Goal: Task Accomplishment & Management: Manage account settings

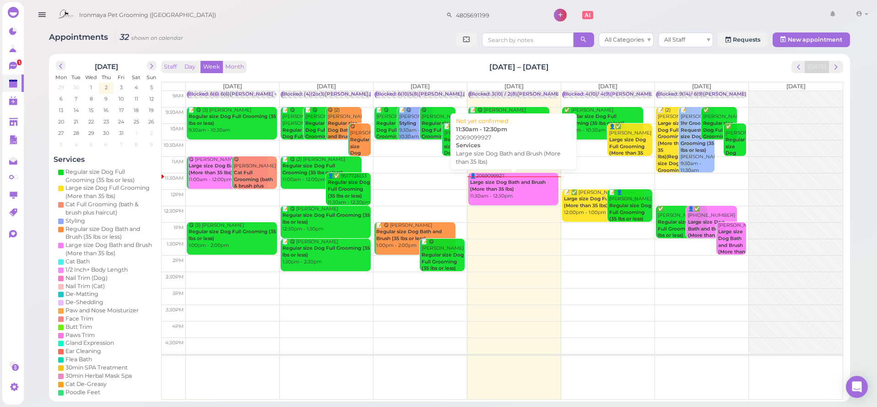
click at [485, 194] on div "👤2069099927 Large size Dog Bath and Brush (More than 35 lbs) 11:30am - 12:30pm" at bounding box center [514, 186] width 89 height 27
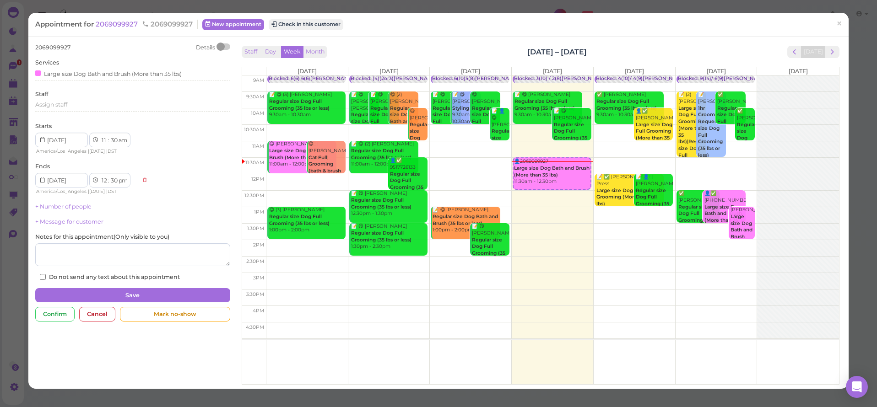
click at [112, 29] on div "Appointment for 2069099927 2069099927 New appointment Check in this customer ×" at bounding box center [438, 24] width 820 height 23
click at [113, 25] on span "2069099927" at bounding box center [118, 24] width 44 height 9
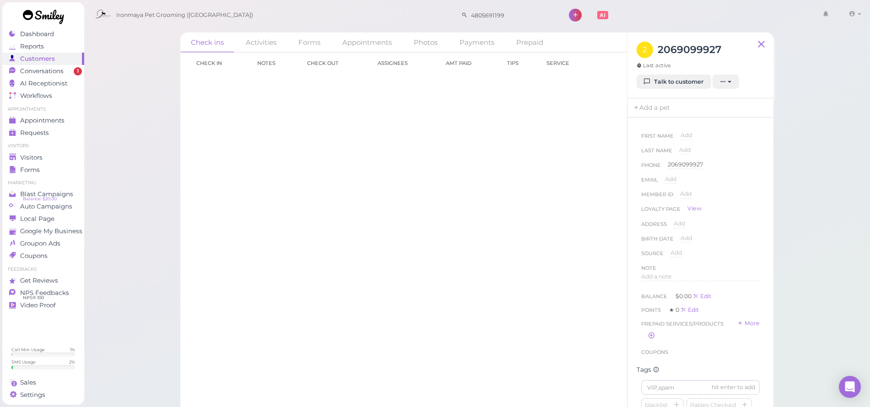
click at [657, 73] on div "2 2069099927 Last active" at bounding box center [679, 58] width 85 height 33
click at [660, 79] on link "Talk to customer" at bounding box center [674, 82] width 75 height 15
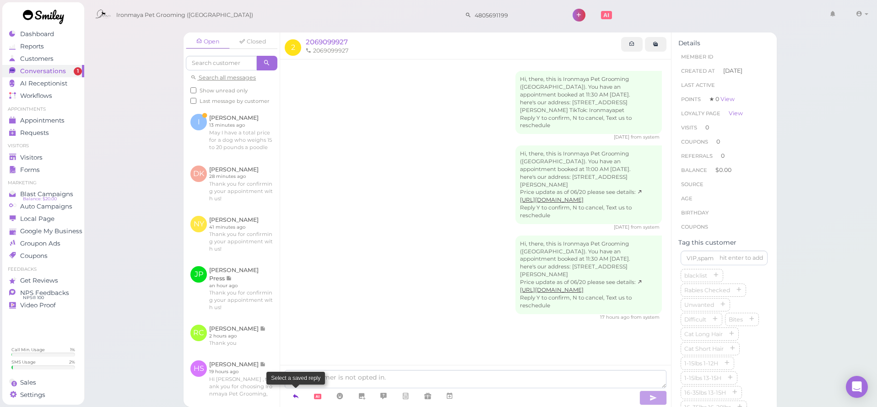
click at [299, 397] on icon at bounding box center [295, 396] width 7 height 9
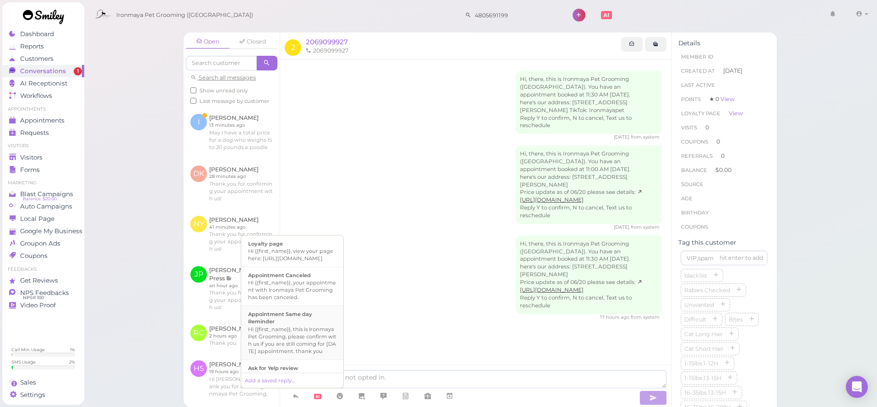
click at [306, 325] on div "Appointment Same day Reminder" at bounding box center [292, 318] width 88 height 15
type textarea "Hi {{first_name}}, this is Ironmaya Pet Grooming, please confirm with us if you…"
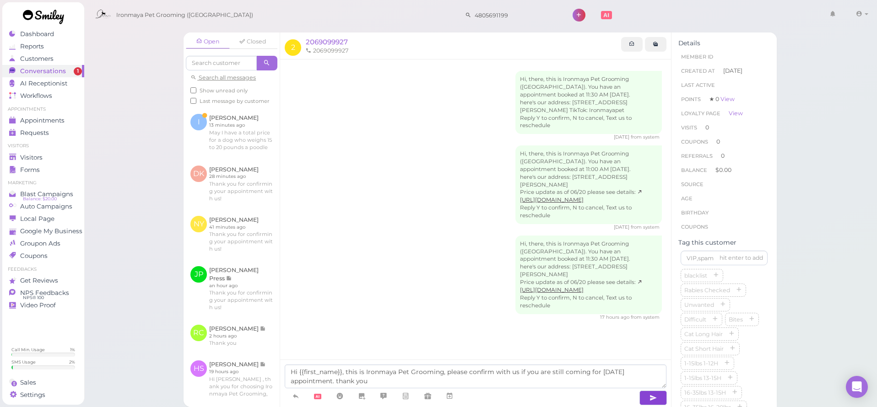
click at [656, 395] on icon "button" at bounding box center [652, 398] width 7 height 9
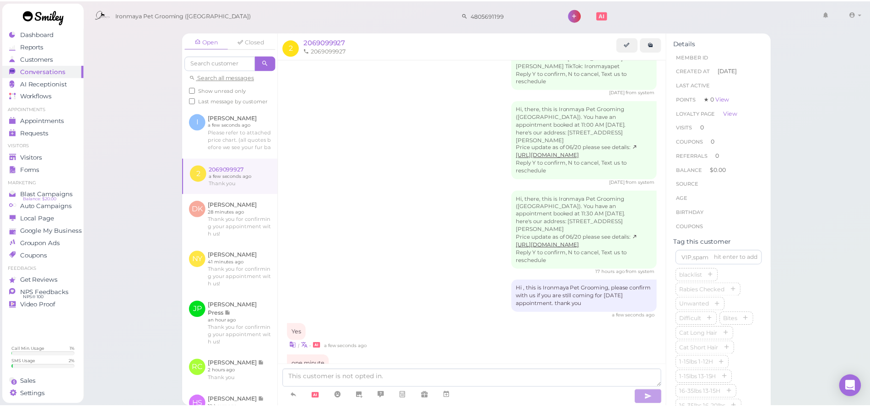
scroll to position [97, 0]
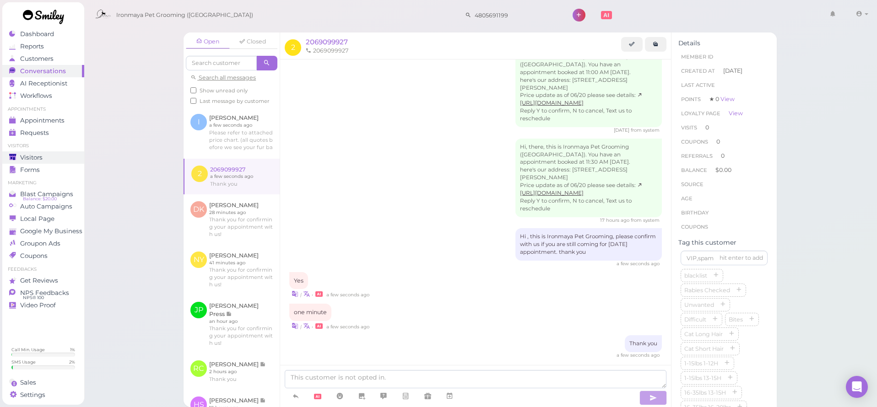
click at [44, 158] on div "Visitors" at bounding box center [42, 158] width 66 height 8
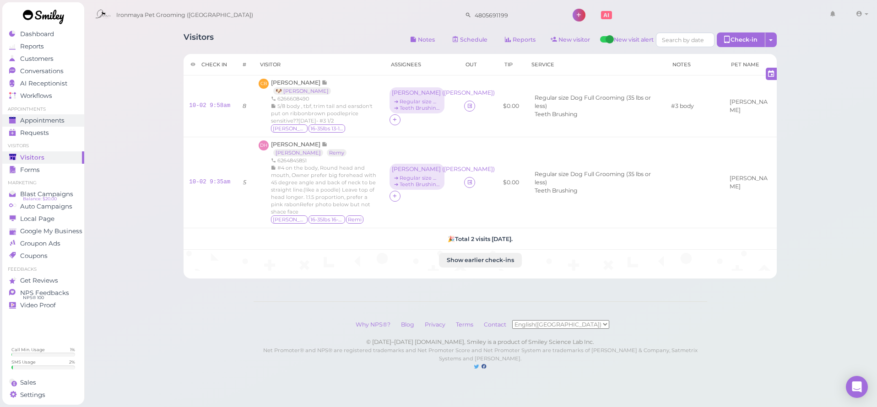
click at [62, 122] on span "Appointments" at bounding box center [42, 121] width 44 height 8
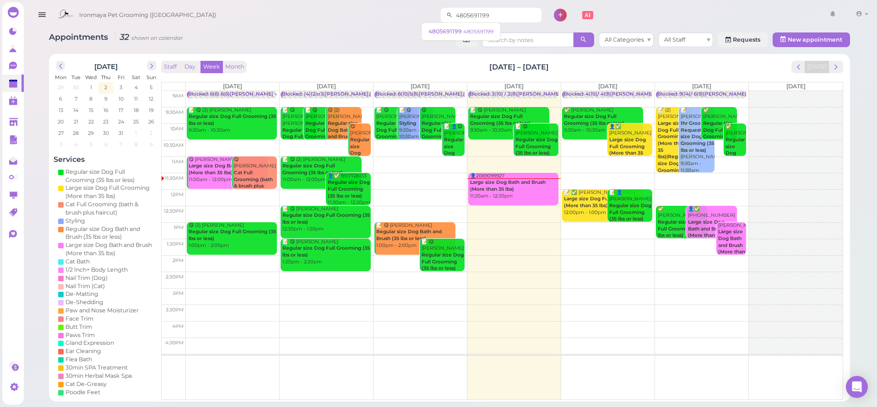
drag, startPoint x: 486, startPoint y: 17, endPoint x: 442, endPoint y: 14, distance: 44.5
click at [453, 14] on input "4805691199" at bounding box center [497, 15] width 89 height 15
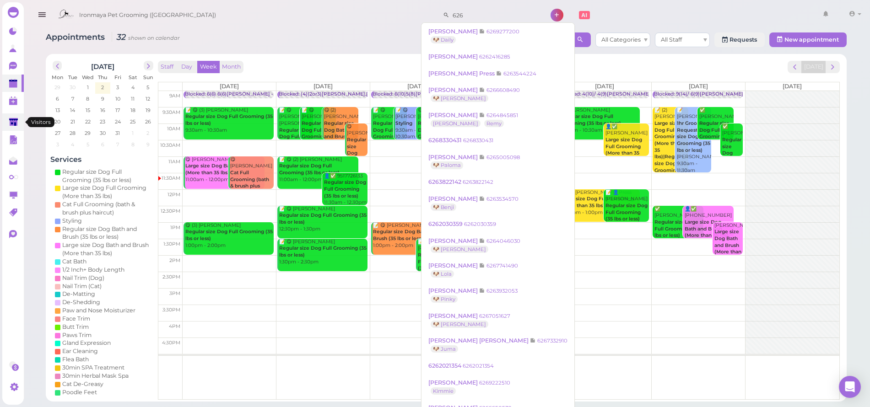
type input "626"
click at [9, 114] on link at bounding box center [13, 122] width 22 height 17
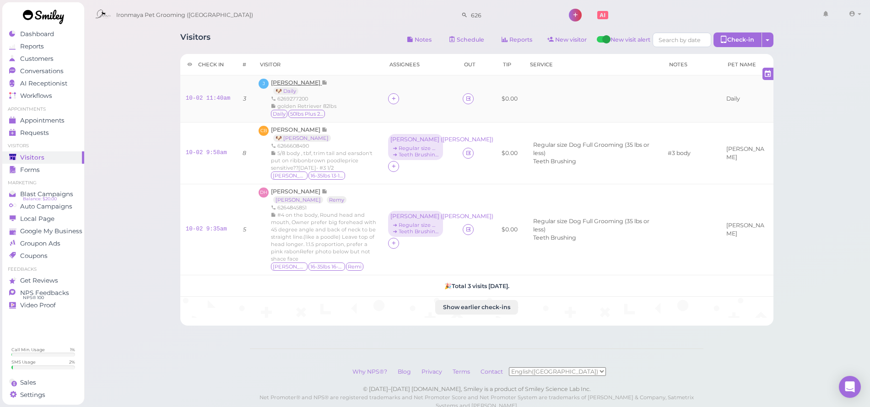
click at [302, 84] on span "[PERSON_NAME]" at bounding box center [296, 82] width 51 height 7
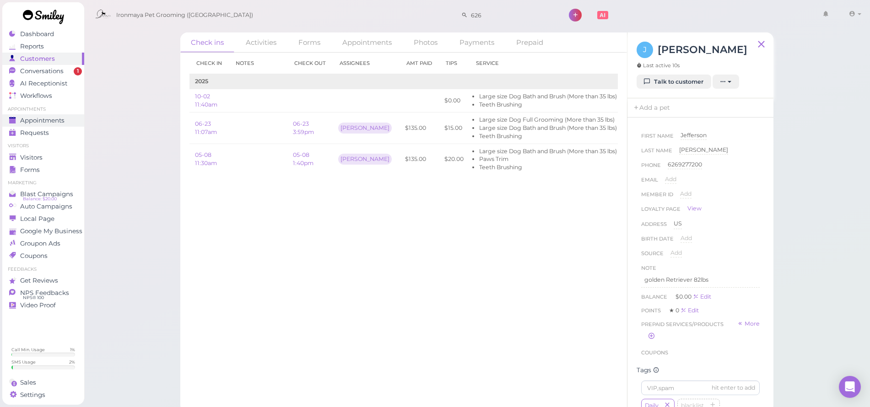
click at [62, 124] on span "Appointments" at bounding box center [42, 121] width 44 height 8
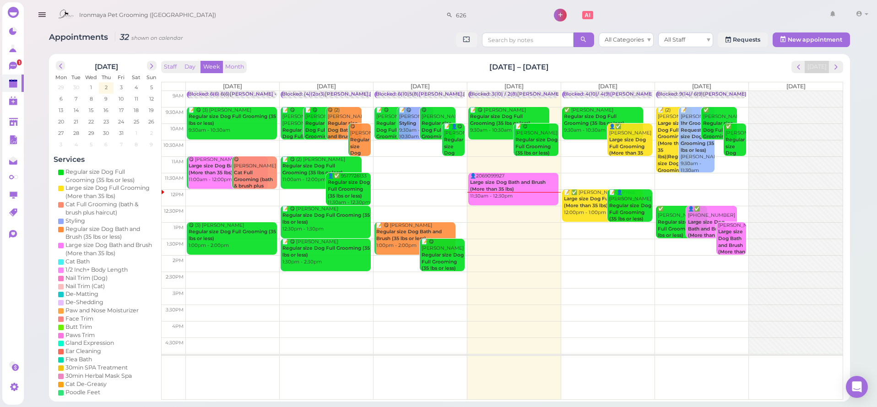
click at [647, 109] on td at bounding box center [514, 115] width 657 height 16
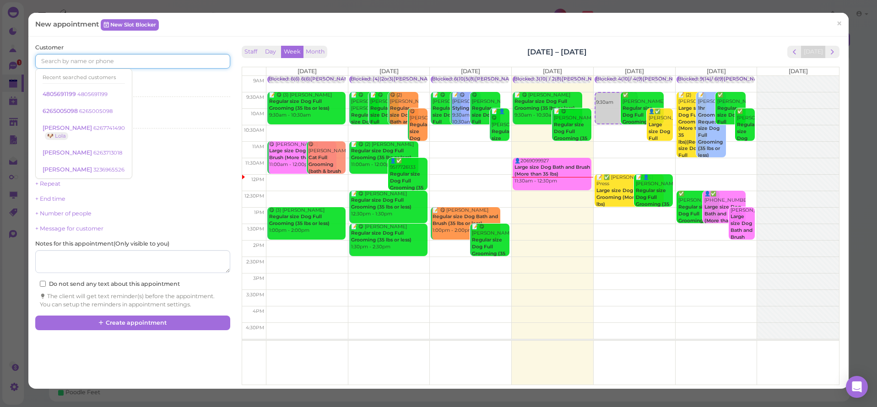
click at [199, 63] on input at bounding box center [132, 61] width 195 height 15
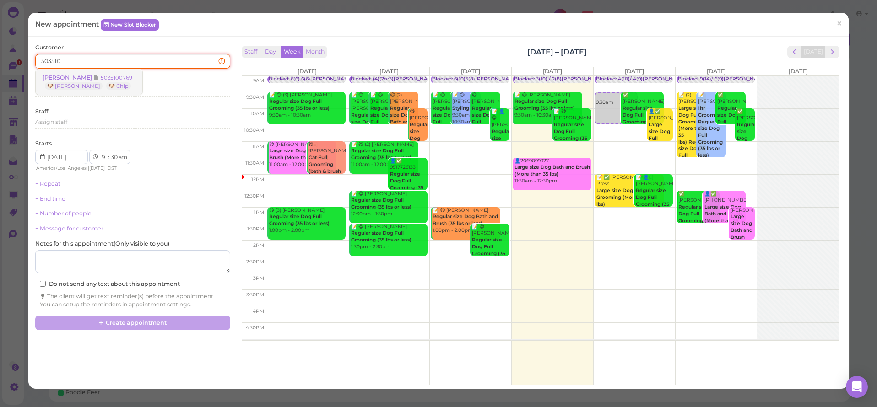
type input "503510"
click at [110, 85] on link "Trudy Hagar 5035100769 🐶 Kylie 🐶 Chip" at bounding box center [89, 82] width 107 height 26
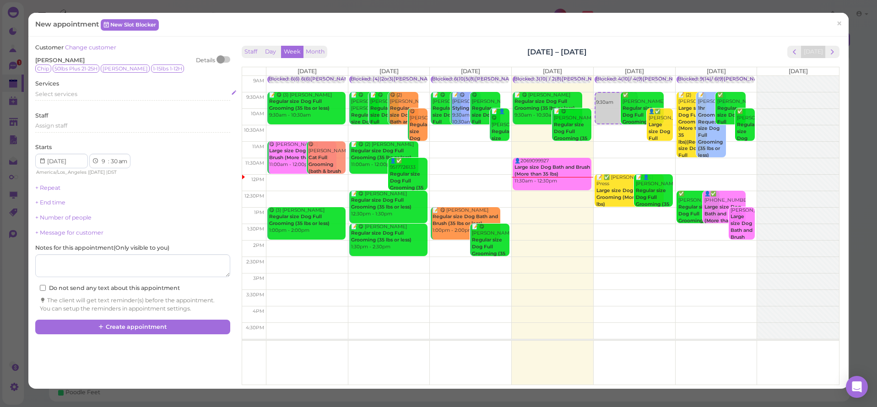
click at [75, 95] on span "Select services" at bounding box center [56, 94] width 42 height 7
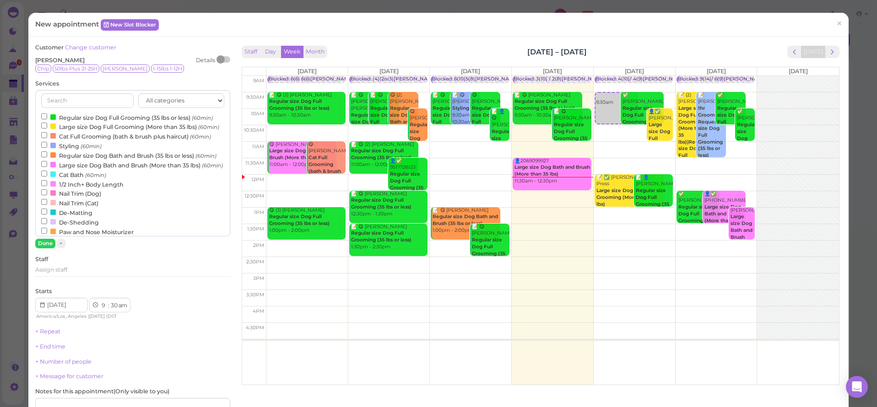
click at [76, 170] on label "Large size Dog Bath and Brush (More than 35 lbs) (60min)" at bounding box center [132, 165] width 182 height 10
click at [47, 167] on input "Large size Dog Bath and Brush (More than 35 lbs) (60min)" at bounding box center [44, 164] width 6 height 6
click at [48, 243] on button "Done" at bounding box center [45, 244] width 20 height 10
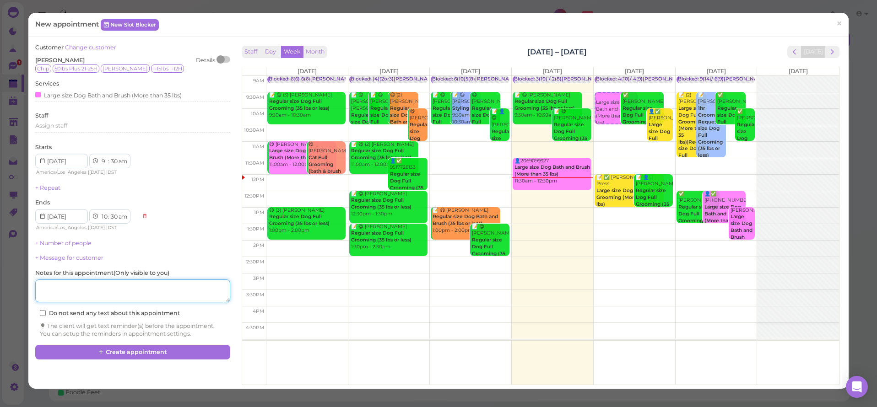
click at [69, 283] on textarea at bounding box center [132, 291] width 195 height 23
type textarea "chip"
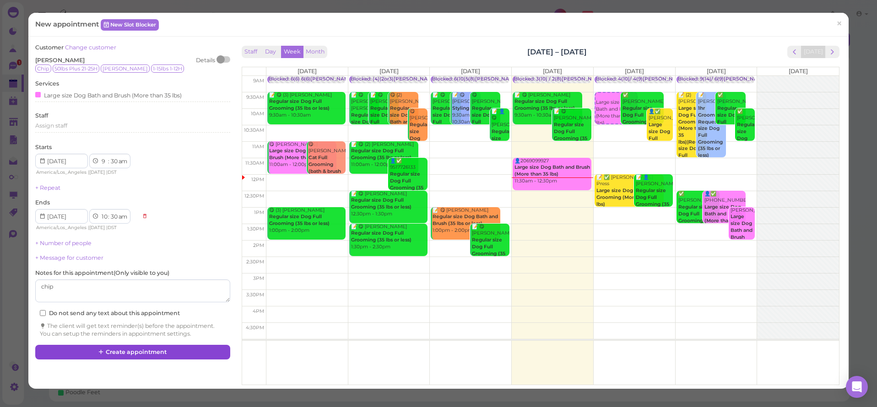
click at [92, 345] on button "Create appointment" at bounding box center [132, 352] width 195 height 15
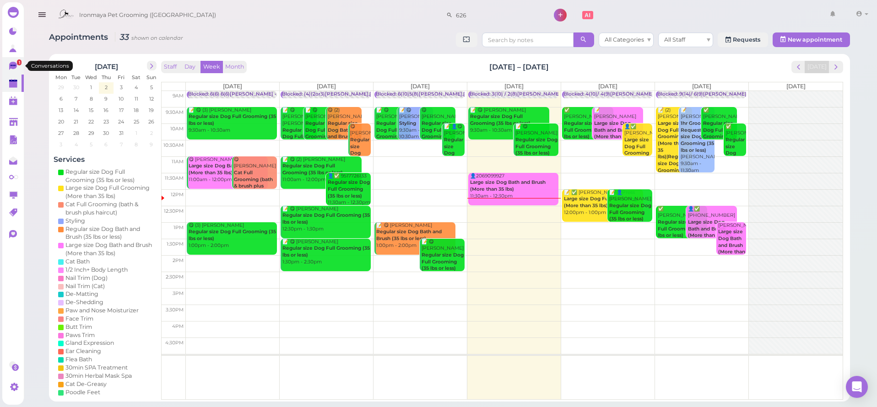
click at [12, 65] on icon at bounding box center [13, 65] width 5 height 1
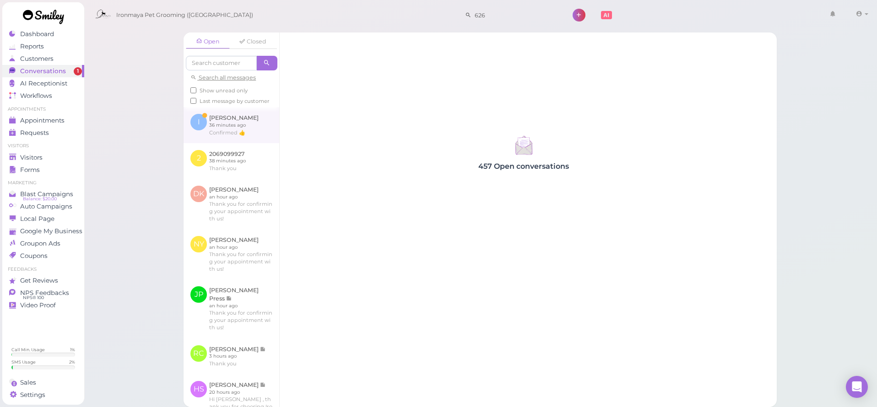
click at [230, 126] on link at bounding box center [232, 125] width 96 height 36
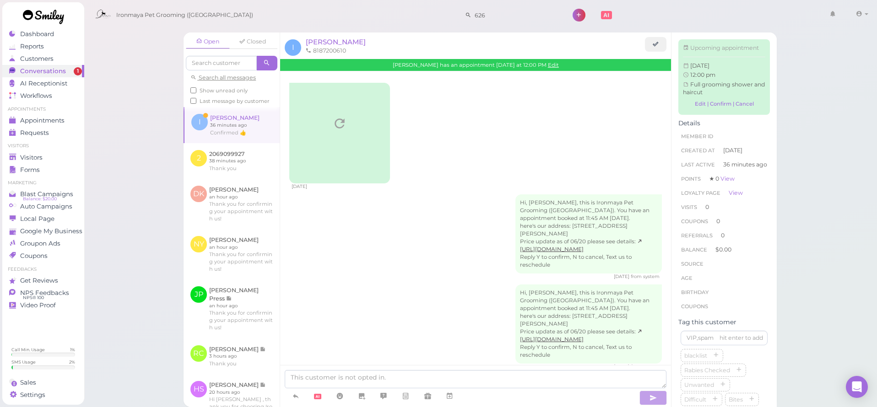
scroll to position [432, 0]
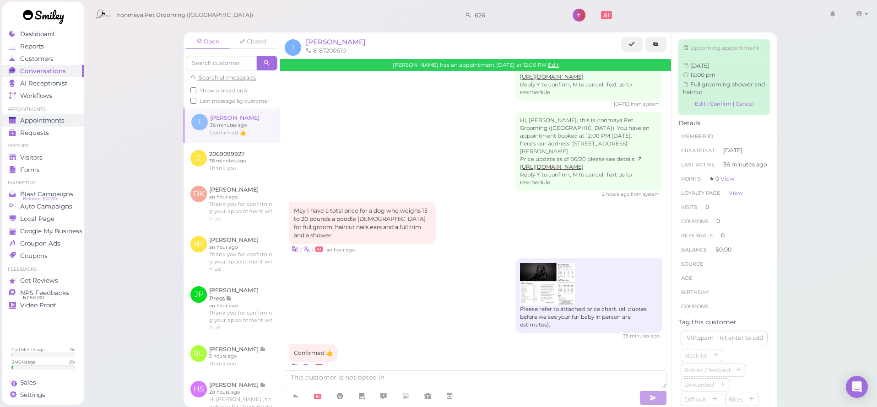
click at [54, 114] on link "Appointments" at bounding box center [43, 120] width 82 height 12
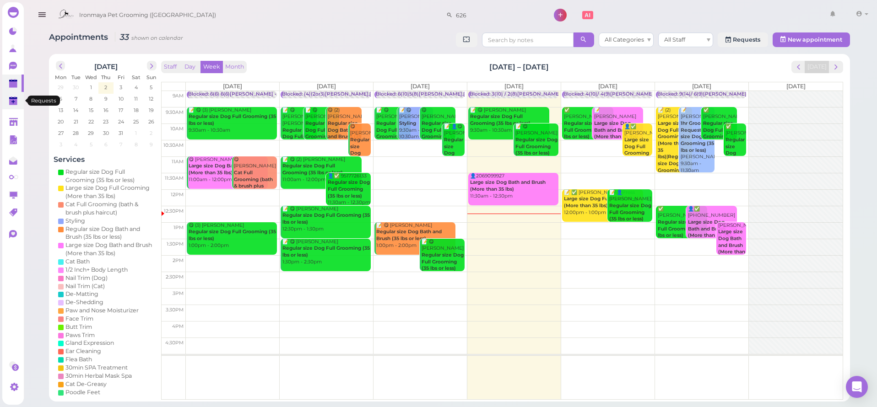
click at [15, 104] on polygon at bounding box center [13, 102] width 8 height 6
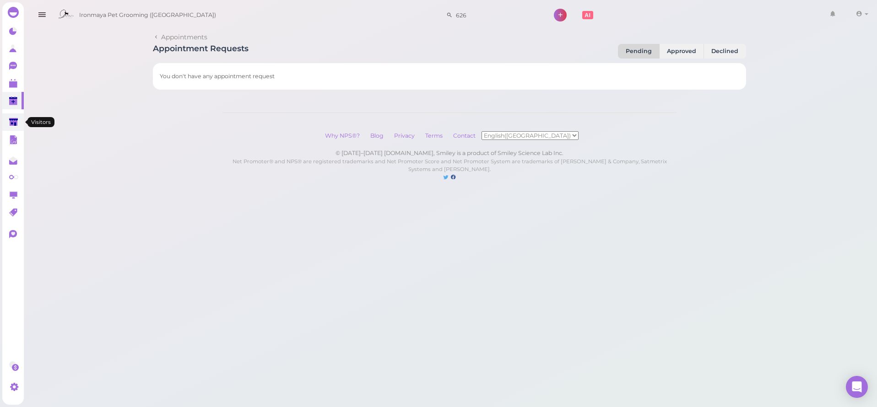
click at [21, 125] on link at bounding box center [13, 122] width 22 height 17
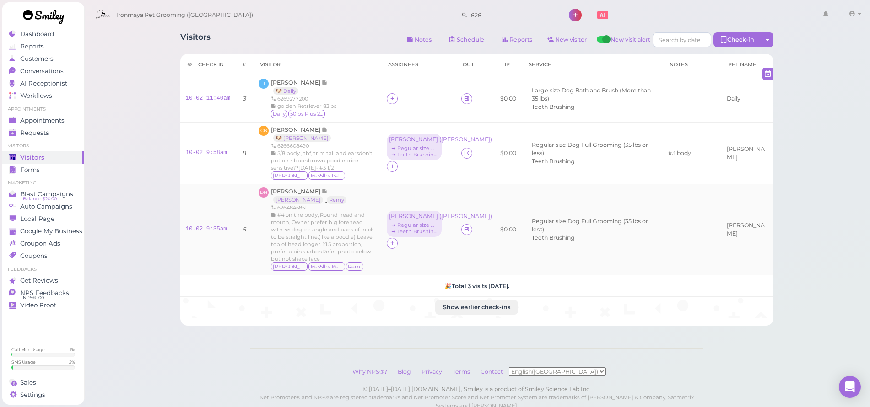
click at [302, 188] on span "[PERSON_NAME]" at bounding box center [296, 191] width 51 height 7
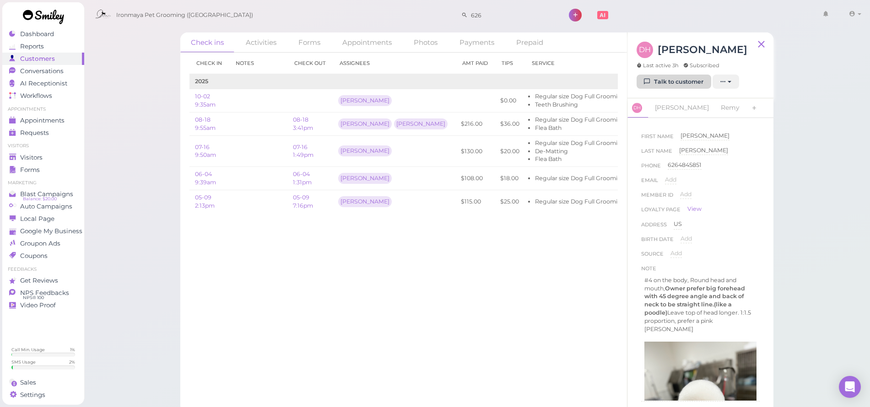
click at [651, 80] on link "Talk to customer" at bounding box center [674, 82] width 75 height 15
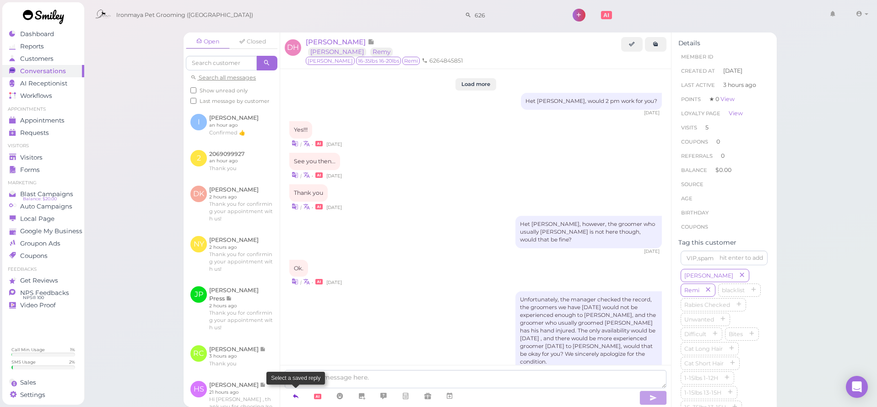
scroll to position [1063, 0]
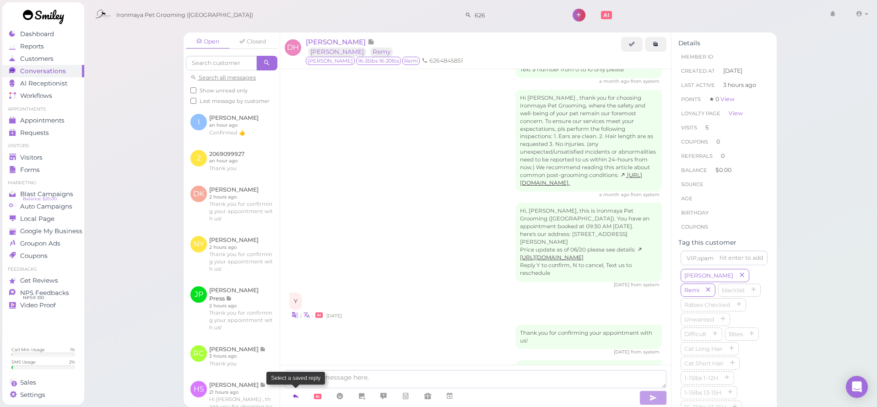
drag, startPoint x: 297, startPoint y: 397, endPoint x: 298, endPoint y: 391, distance: 6.5
click at [297, 397] on icon at bounding box center [295, 396] width 7 height 9
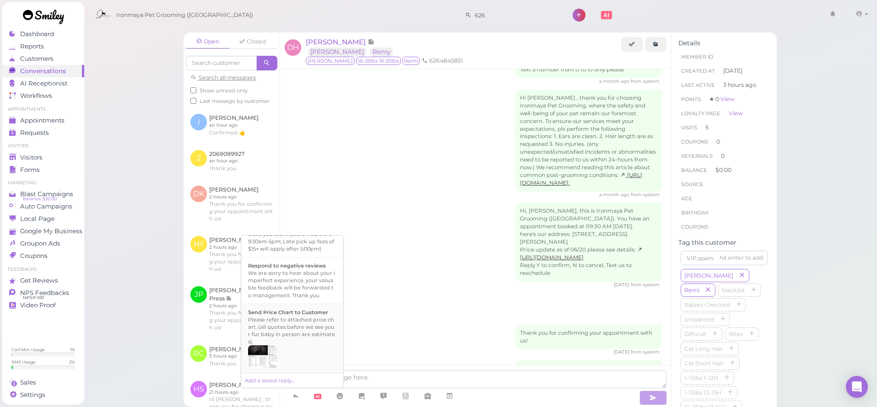
scroll to position [285, 0]
click at [303, 285] on div "Hi {{first_name}}, this is Ironmaya Pet Grooming. Your fur baby is/are ready fo…" at bounding box center [292, 263] width 88 height 44
type textarea "Hi {{first_name}}, this is Ironmaya Pet Grooming. Your fur baby is/are ready fo…"
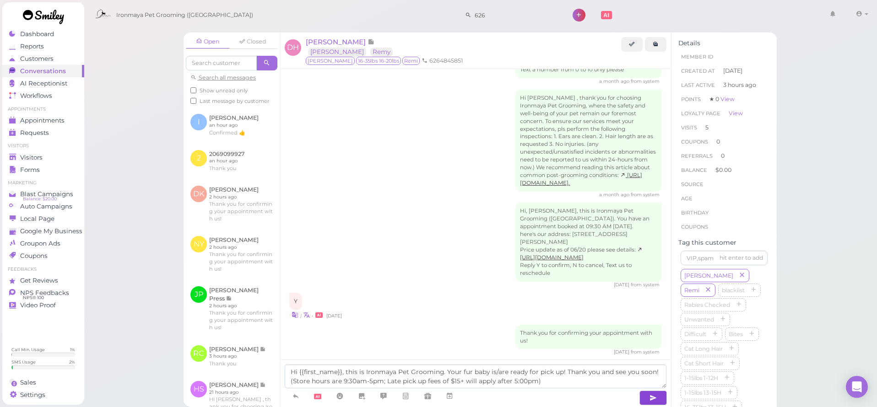
click at [659, 399] on button "button" at bounding box center [652, 398] width 27 height 15
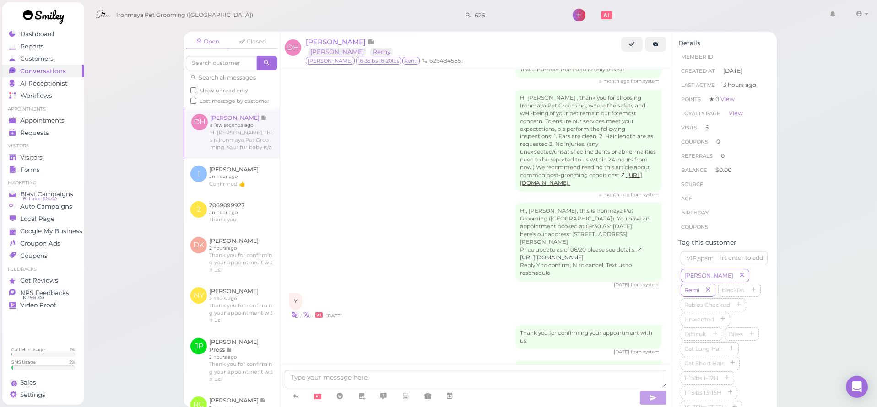
scroll to position [1106, 0]
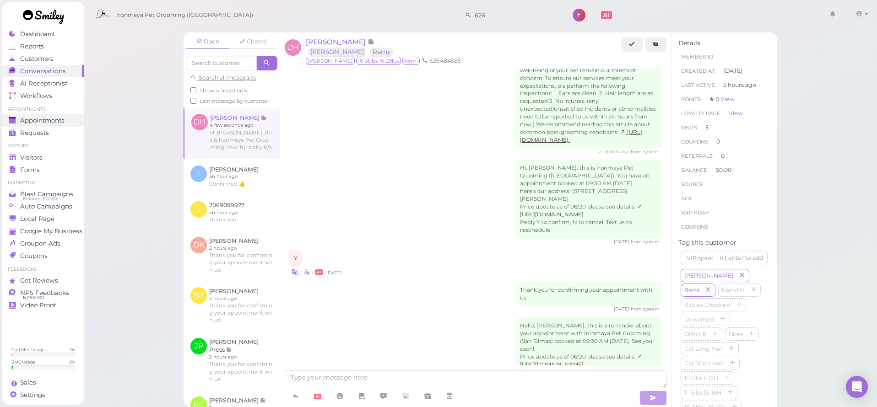
click at [60, 114] on link "Appointments" at bounding box center [43, 120] width 82 height 12
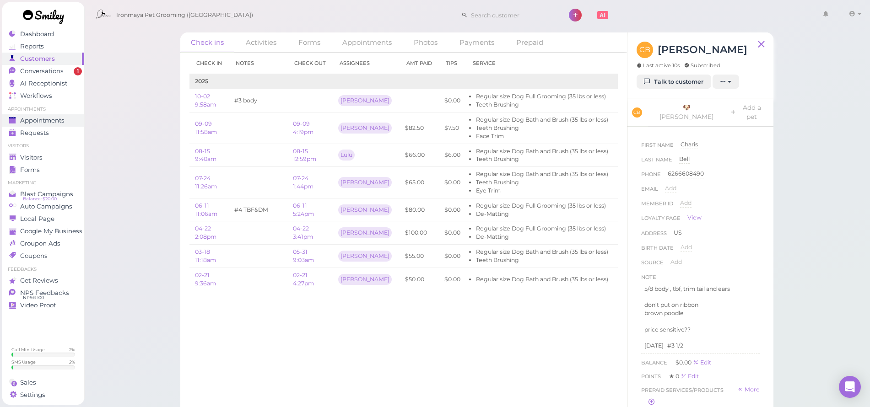
click at [56, 118] on span "Appointments" at bounding box center [42, 121] width 44 height 8
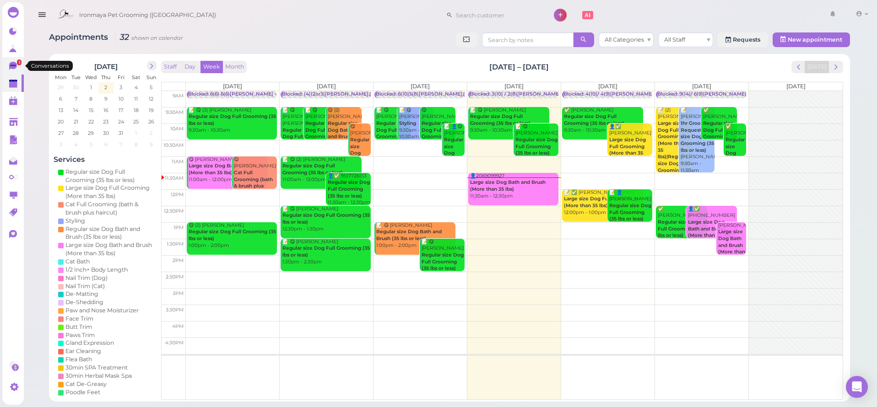
click at [22, 63] on link "1" at bounding box center [13, 65] width 22 height 17
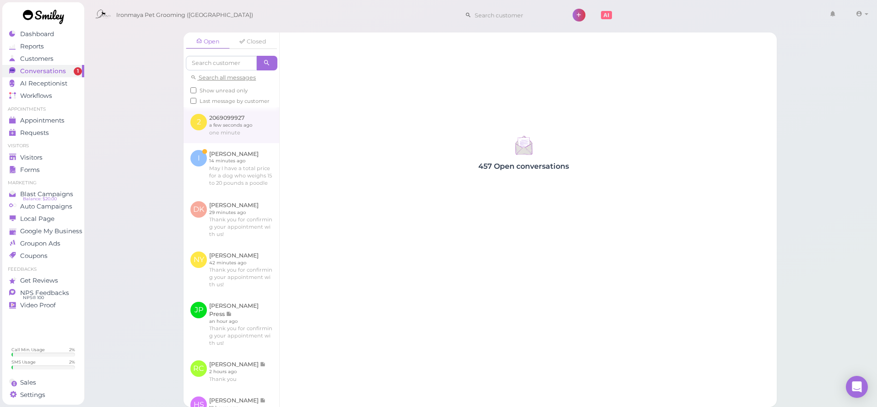
click at [238, 132] on link at bounding box center [232, 125] width 96 height 36
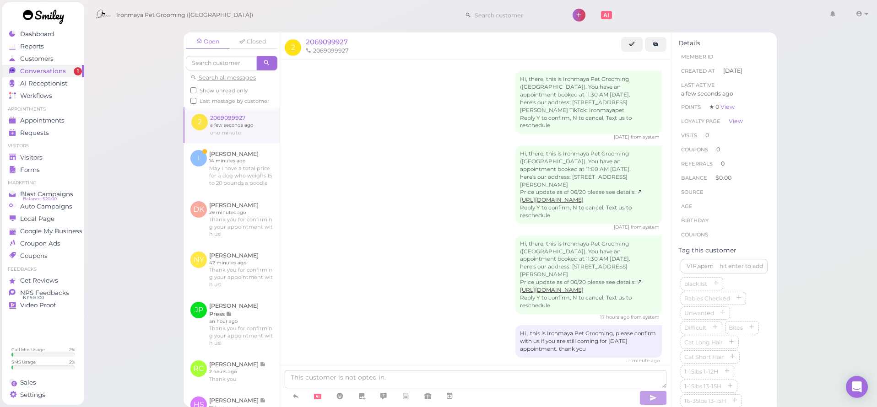
scroll to position [76, 0]
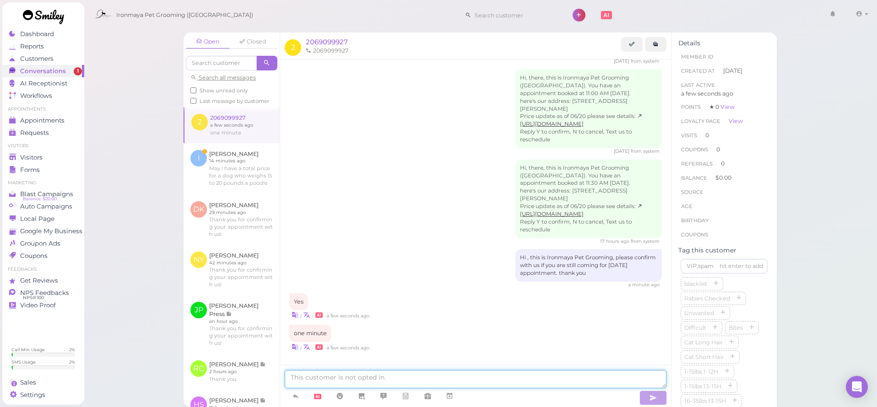
click at [386, 377] on textarea at bounding box center [476, 379] width 382 height 18
type textarea "Thank you"
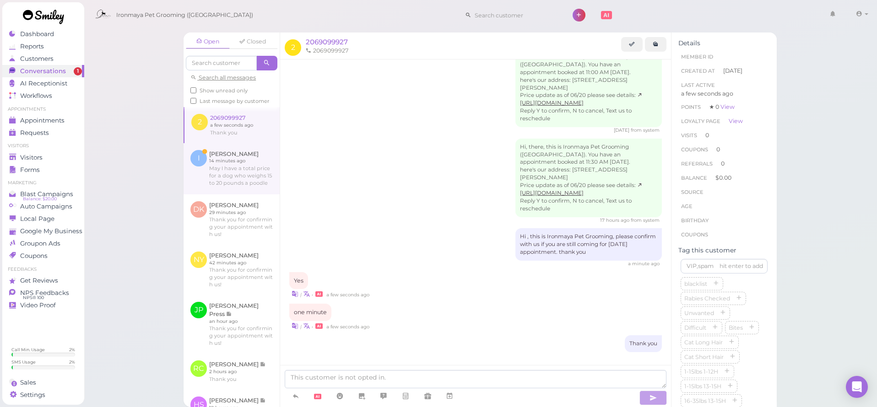
click at [238, 166] on link at bounding box center [232, 168] width 96 height 51
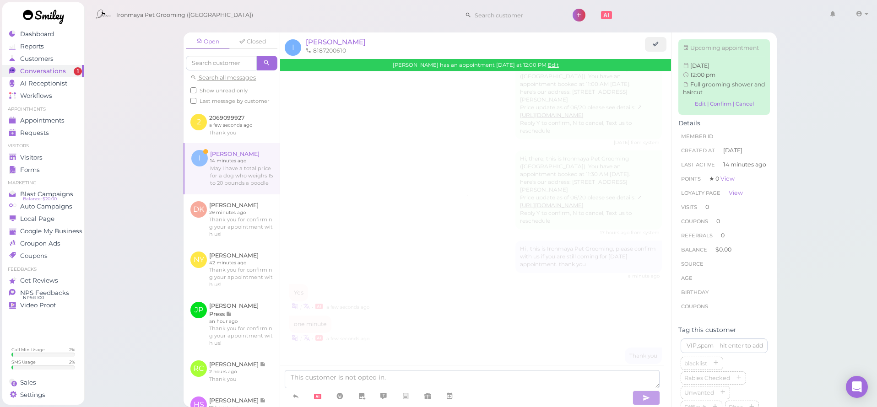
scroll to position [316, 0]
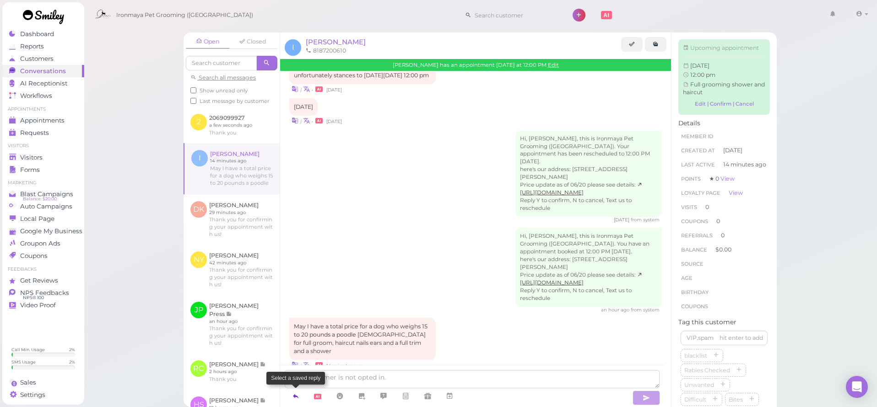
click at [301, 395] on link at bounding box center [296, 397] width 22 height 16
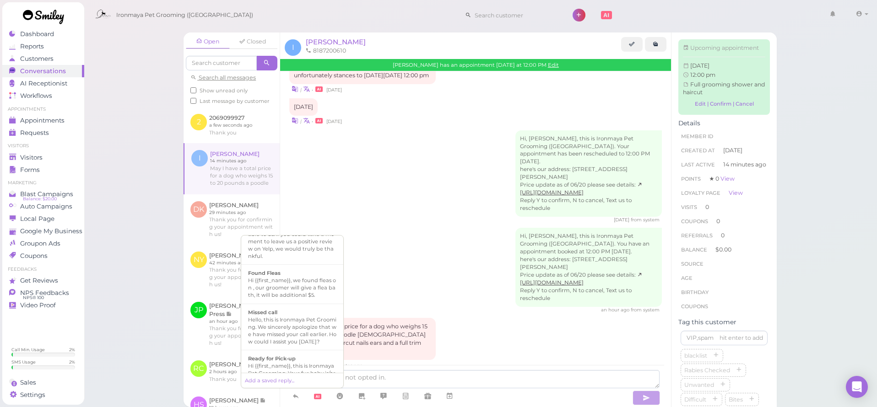
scroll to position [345, 0]
click at [306, 346] on div at bounding box center [292, 357] width 88 height 23
type textarea "Please refer to attached price chart. (all quotes before we see your fur baby i…"
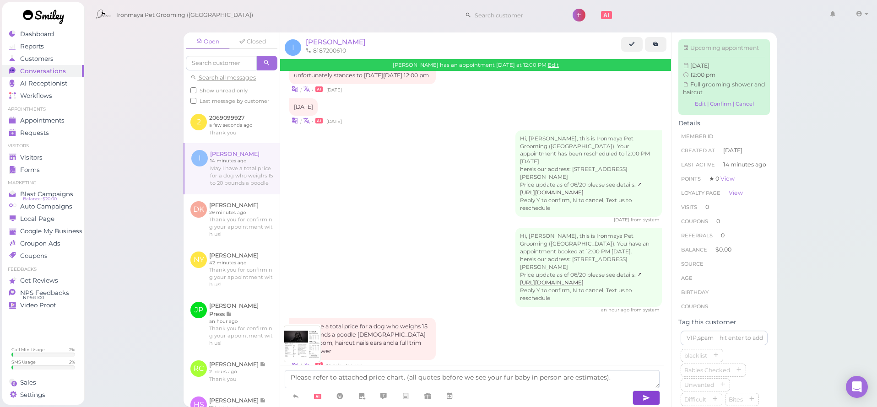
click at [642, 394] on button "button" at bounding box center [646, 398] width 27 height 15
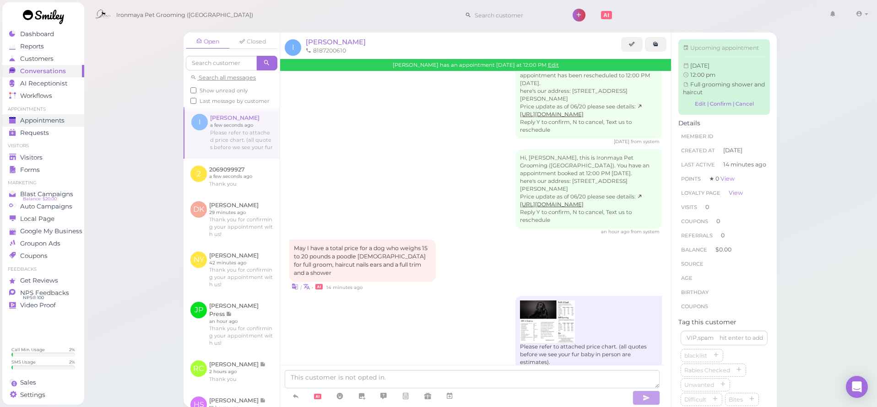
click at [38, 119] on span "Appointments" at bounding box center [42, 121] width 44 height 8
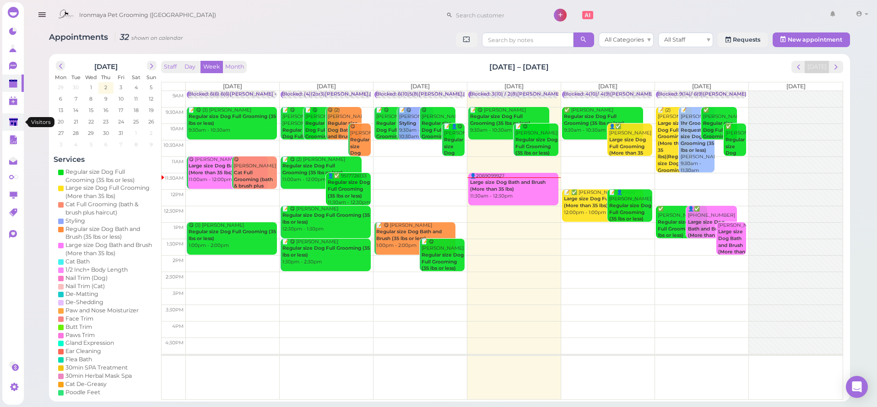
click at [17, 121] on polygon at bounding box center [13, 122] width 9 height 8
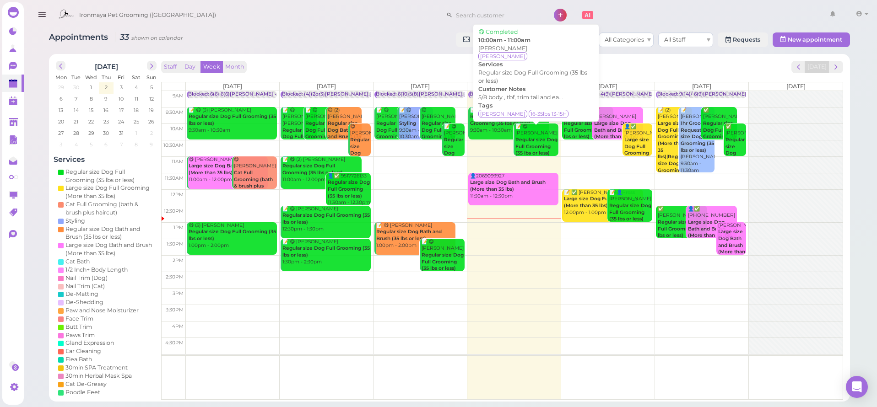
click at [547, 140] on b "Regular size Dog Full Grooming (35 lbs or less)" at bounding box center [536, 146] width 42 height 19
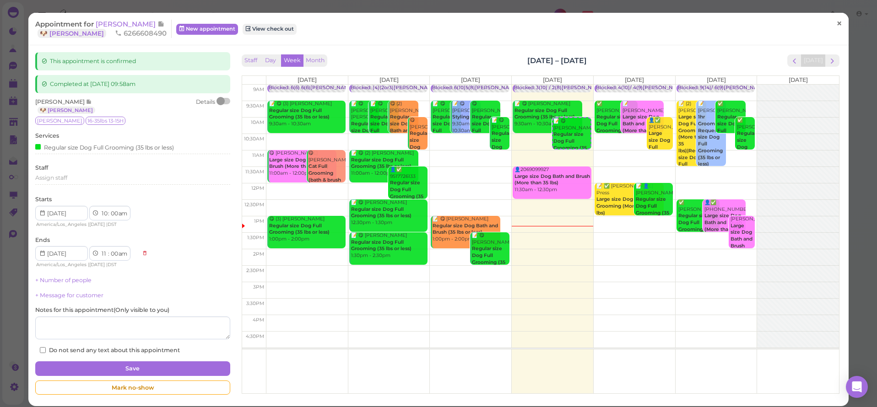
click at [836, 26] on span "×" at bounding box center [839, 23] width 6 height 13
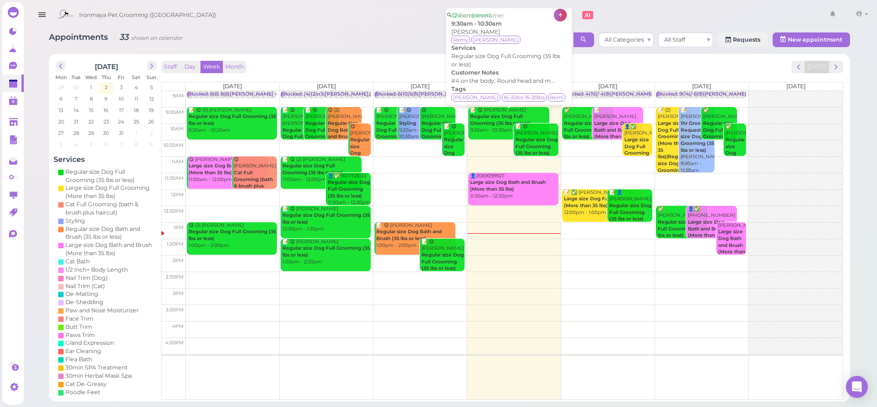
click at [493, 130] on div "📝 😋 Darlene Hurst Regular size Dog Full Grooming (35 lbs or less) 9:30am - 10:3…" at bounding box center [510, 120] width 80 height 27
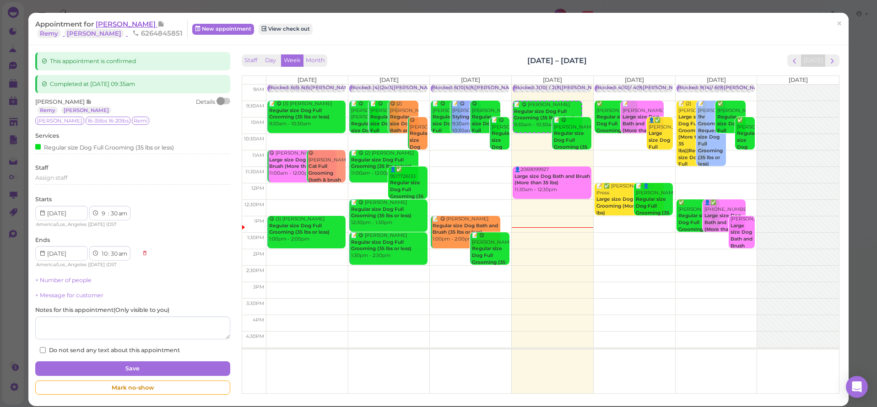
click at [134, 22] on span "[PERSON_NAME]" at bounding box center [127, 24] width 62 height 9
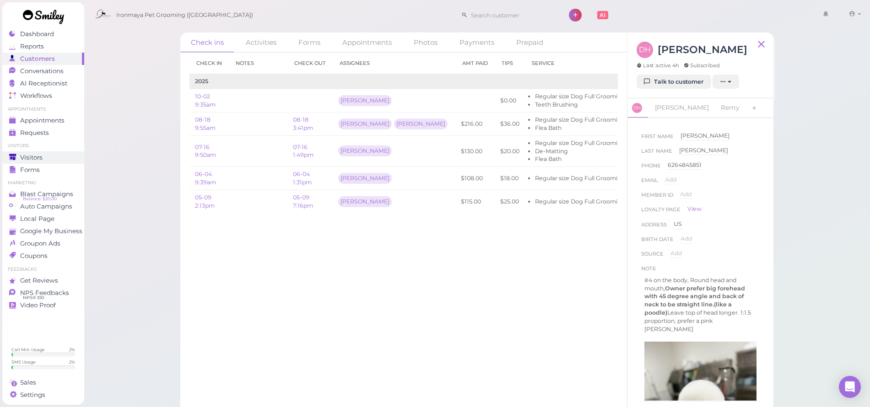
click at [46, 152] on link "Visitors" at bounding box center [43, 158] width 82 height 12
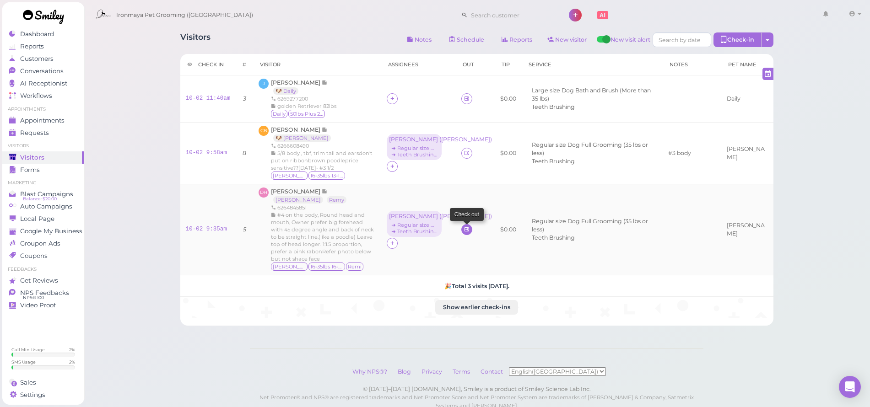
click at [465, 226] on icon at bounding box center [467, 229] width 6 height 7
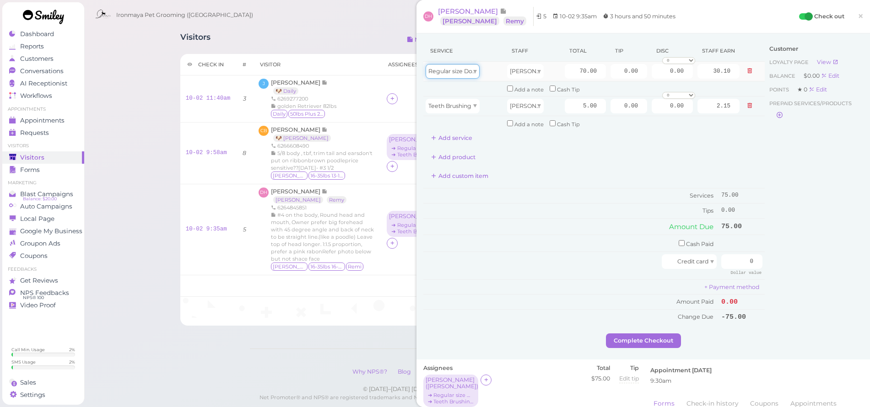
click at [476, 64] on div "Regular size Dog Full Grooming (35 lbs or less)" at bounding box center [453, 71] width 54 height 15
click at [576, 73] on input "70.00" at bounding box center [585, 71] width 41 height 15
type input "95"
type input "40.85"
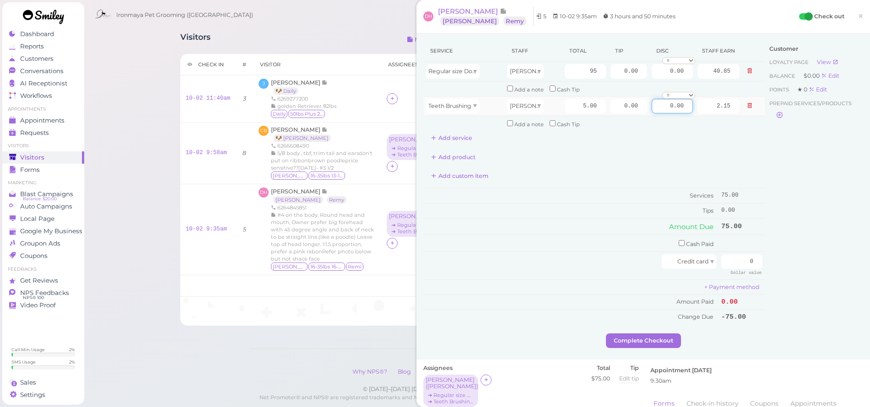
click at [652, 102] on input "0.00" at bounding box center [672, 106] width 41 height 15
type input "5.00"
click at [659, 74] on input "0.00" at bounding box center [672, 71] width 41 height 15
click at [615, 68] on input "0.00" at bounding box center [629, 71] width 37 height 15
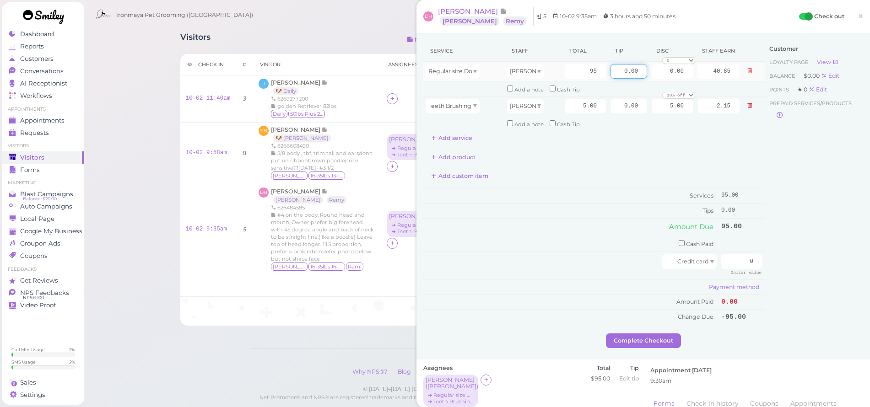
click at [615, 68] on input "0.00" at bounding box center [629, 71] width 37 height 15
type input "19"
drag, startPoint x: 813, startPoint y: 162, endPoint x: 799, endPoint y: 176, distance: 20.1
click at [812, 162] on div "Customer Loyalty page View Balance $0.00 Edit Points ★ 0 Edit Prepaid services/…" at bounding box center [814, 186] width 98 height 293
click at [741, 254] on input "0" at bounding box center [741, 261] width 41 height 15
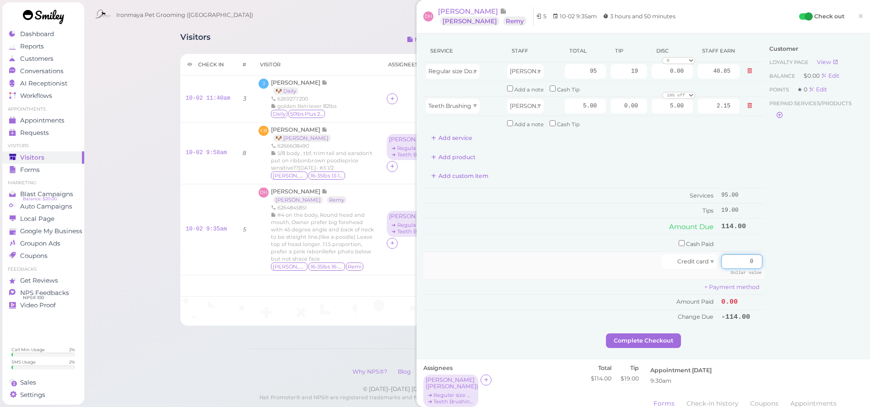
click at [741, 254] on input "0" at bounding box center [741, 261] width 41 height 15
type input "114"
click at [800, 216] on div "Customer Loyalty page View Balance $0.00 Edit Points ★ 0 Edit Prepaid services/…" at bounding box center [814, 186] width 98 height 293
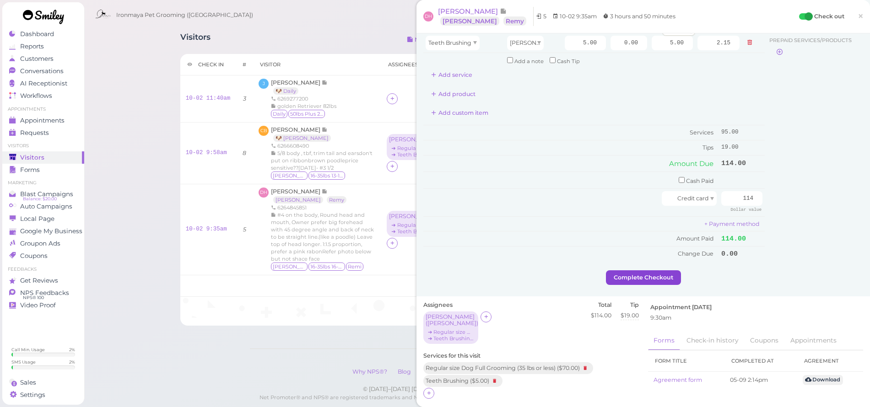
click at [657, 271] on button "Complete Checkout" at bounding box center [643, 278] width 75 height 15
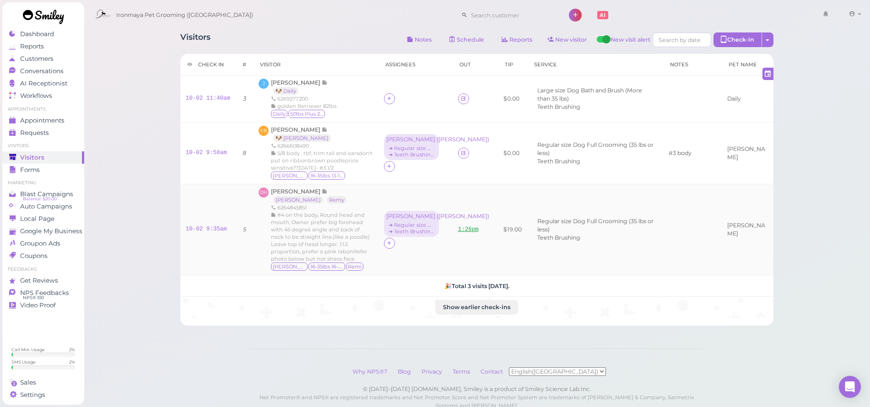
click at [471, 229] on link "1:26pm" at bounding box center [468, 230] width 21 height 6
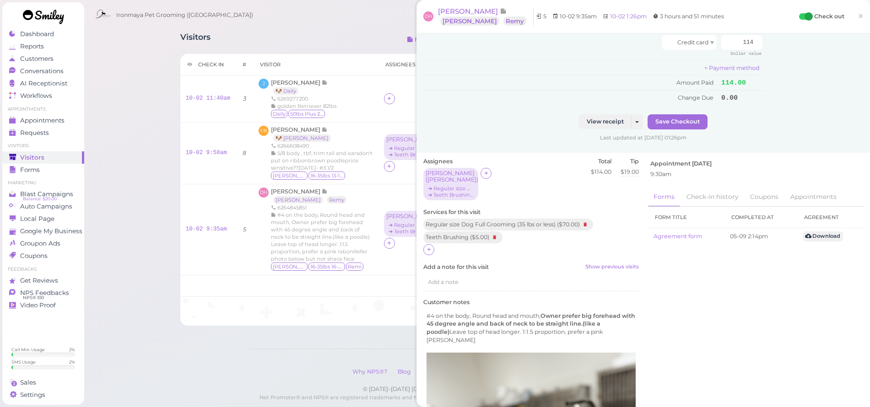
scroll to position [221, 0]
click at [457, 277] on span "Add a note" at bounding box center [443, 280] width 31 height 7
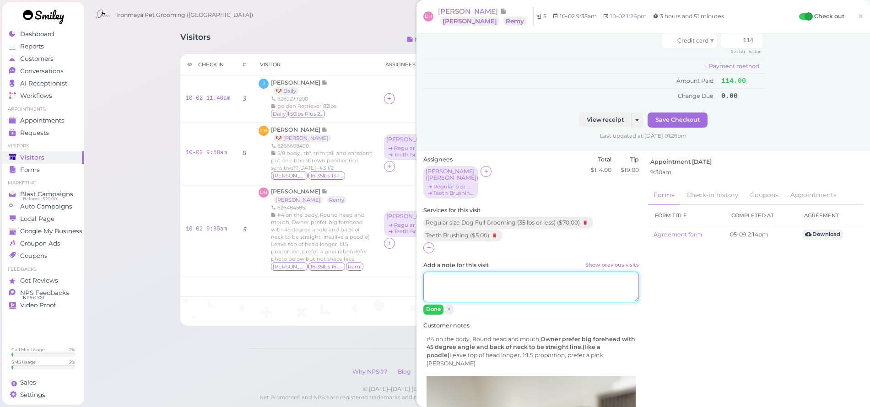
click at [459, 272] on textarea "Add a note for this visit Show previous visits" at bounding box center [531, 287] width 216 height 31
type textarea "#5, she picked the wrong size, head shape not what she wanted"
click at [432, 305] on button "Done" at bounding box center [433, 310] width 20 height 10
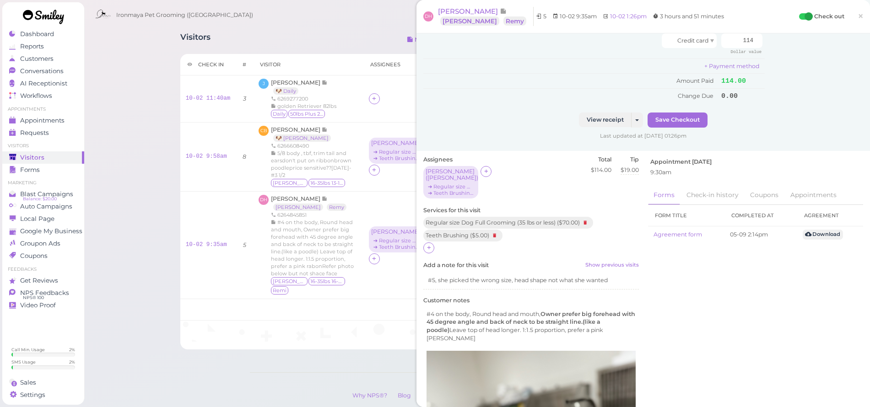
click at [541, 272] on div "#5, she picked the wrong size, head shape not what she wanted" at bounding box center [531, 280] width 216 height 17
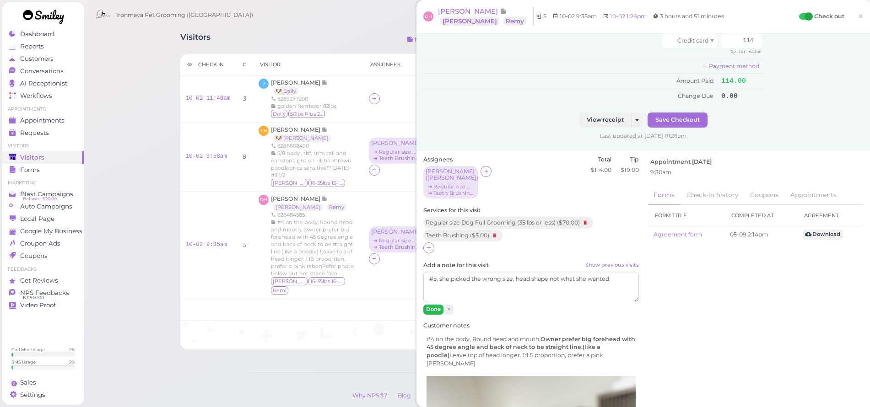
click at [426, 305] on button "Done" at bounding box center [433, 310] width 20 height 10
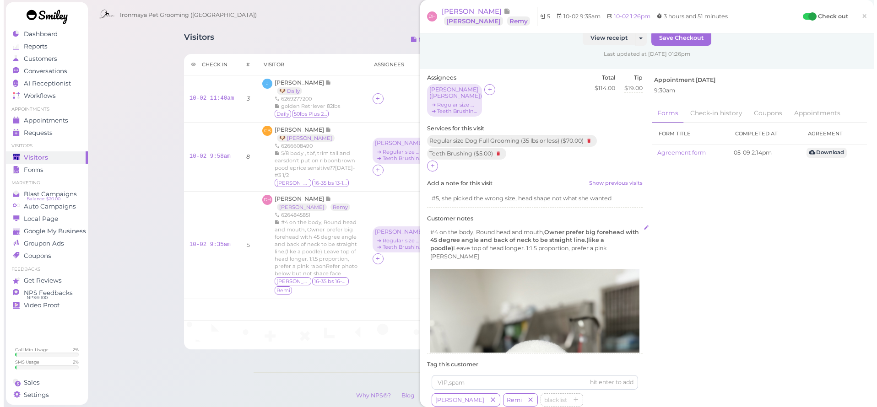
scroll to position [0, 0]
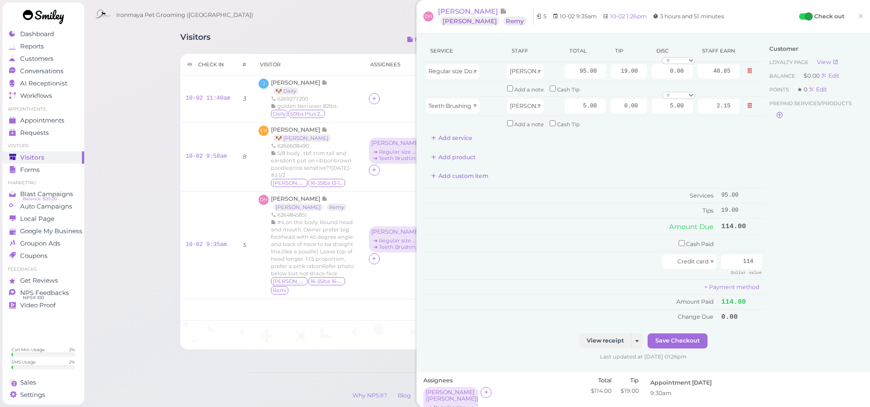
drag, startPoint x: 847, startPoint y: 16, endPoint x: 842, endPoint y: 16, distance: 5.0
click at [852, 16] on link "×" at bounding box center [860, 17] width 17 height 22
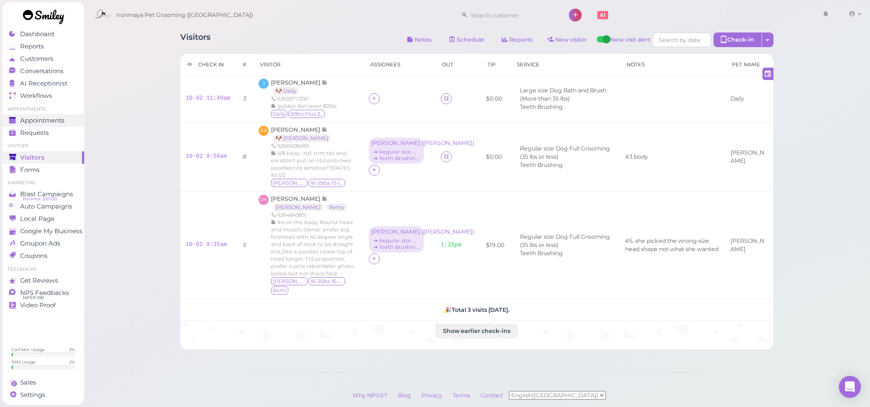
click at [48, 118] on span "Appointments" at bounding box center [42, 121] width 44 height 8
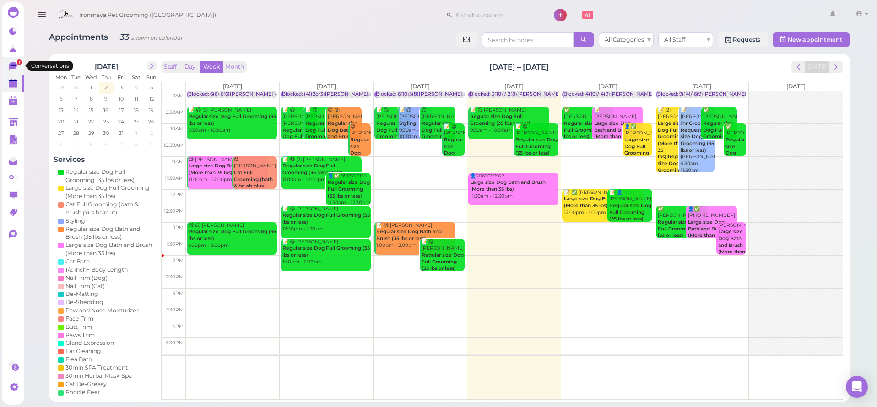
click at [11, 64] on icon at bounding box center [13, 66] width 8 height 8
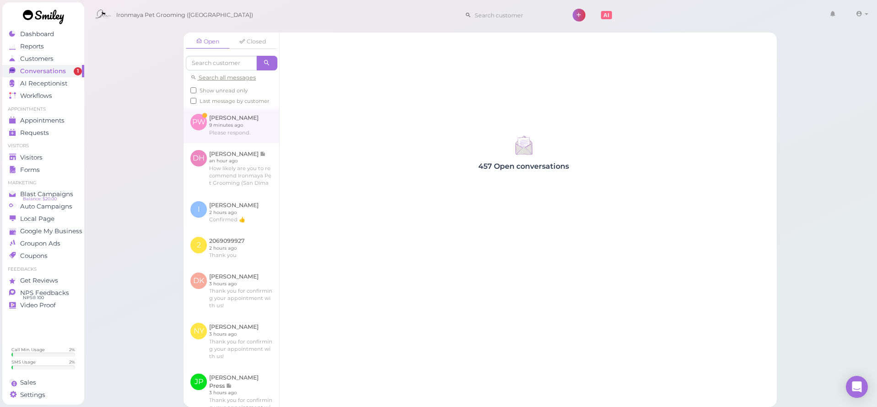
click at [201, 131] on link at bounding box center [232, 125] width 96 height 36
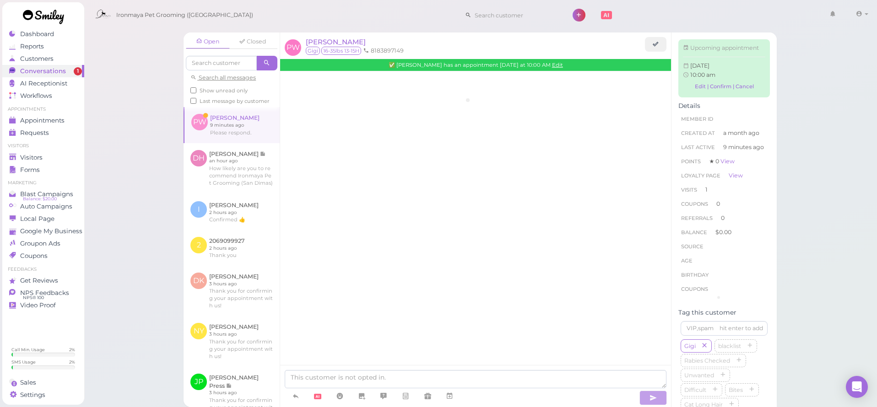
scroll to position [837, 0]
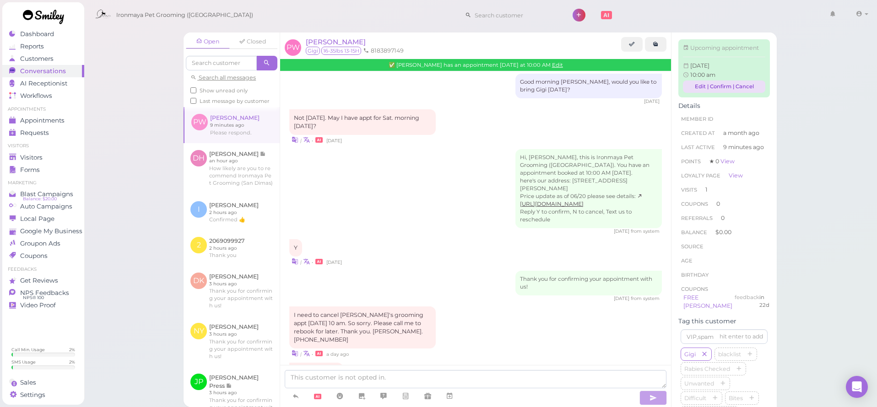
click at [734, 92] on link "Edit | Confirm | Cancel" at bounding box center [724, 87] width 82 height 12
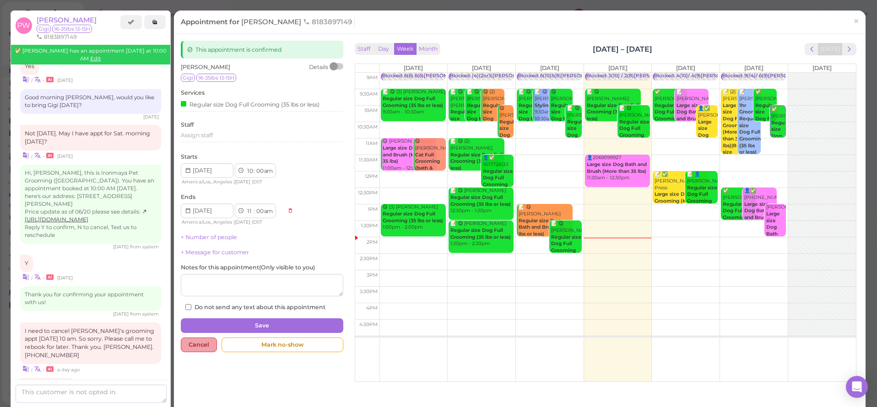
click at [203, 344] on div "Cancel" at bounding box center [199, 345] width 36 height 15
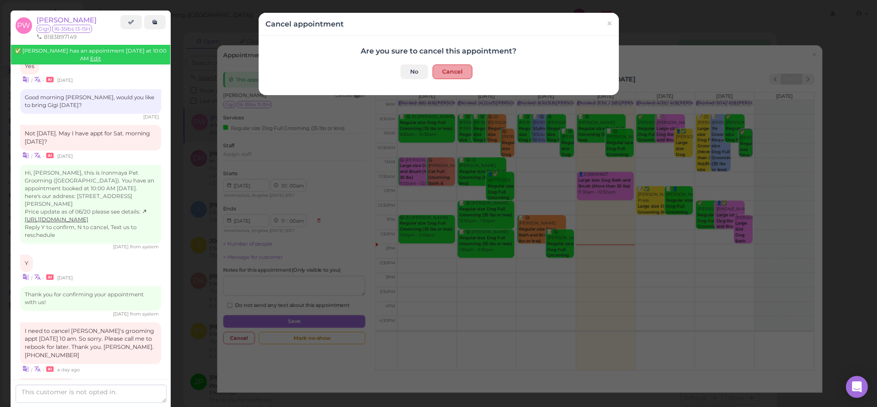
click at [443, 76] on button "Cancel" at bounding box center [453, 72] width 40 height 15
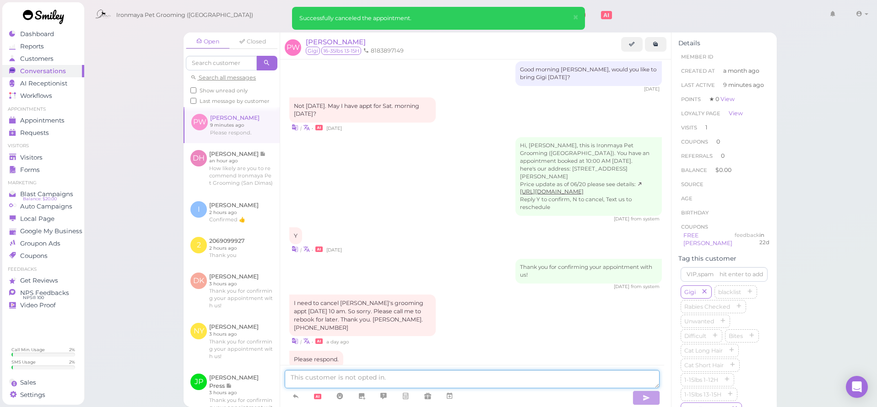
click at [401, 374] on textarea at bounding box center [472, 379] width 375 height 18
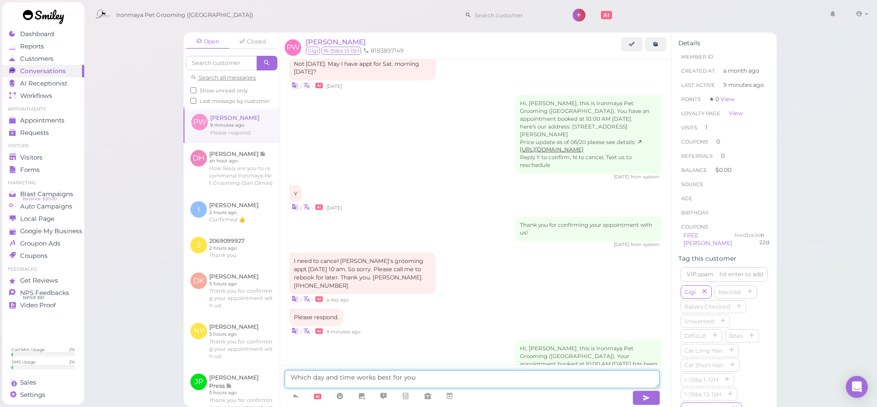
type textarea "Which day and time works best for you"
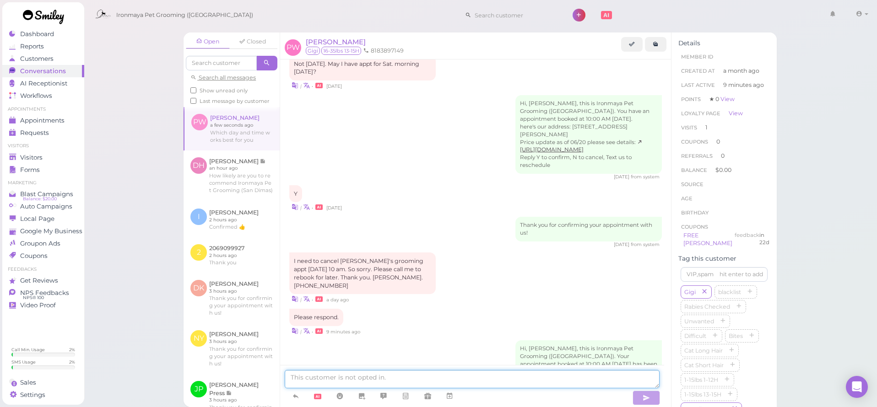
scroll to position [900, 0]
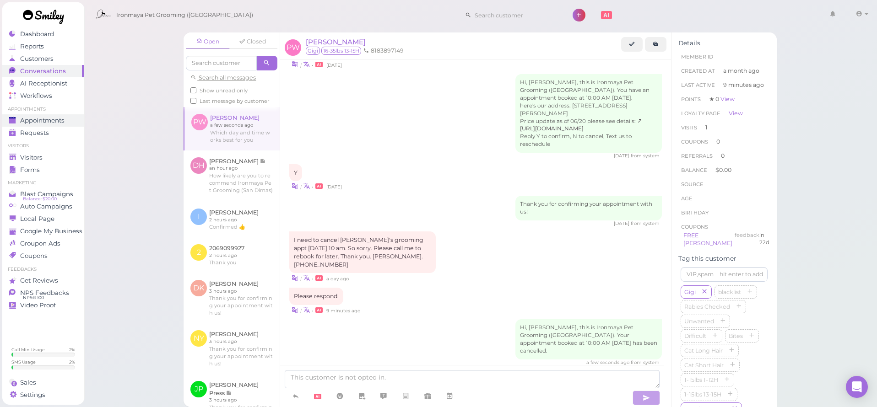
click at [53, 120] on span "Appointments" at bounding box center [42, 121] width 44 height 8
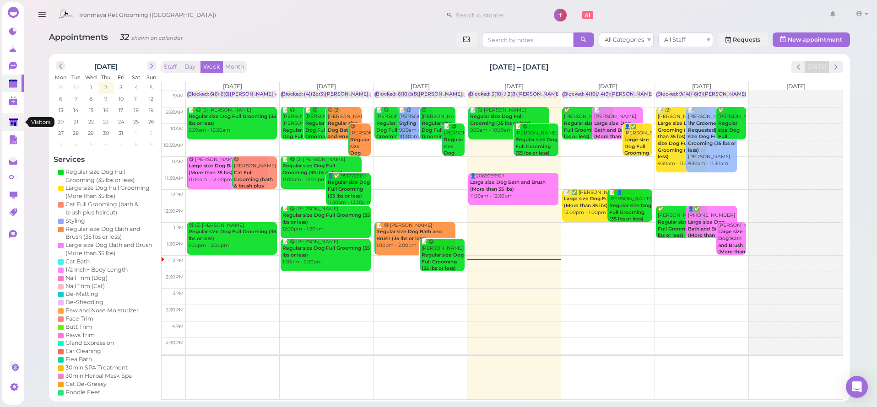
click at [7, 123] on link at bounding box center [13, 122] width 22 height 17
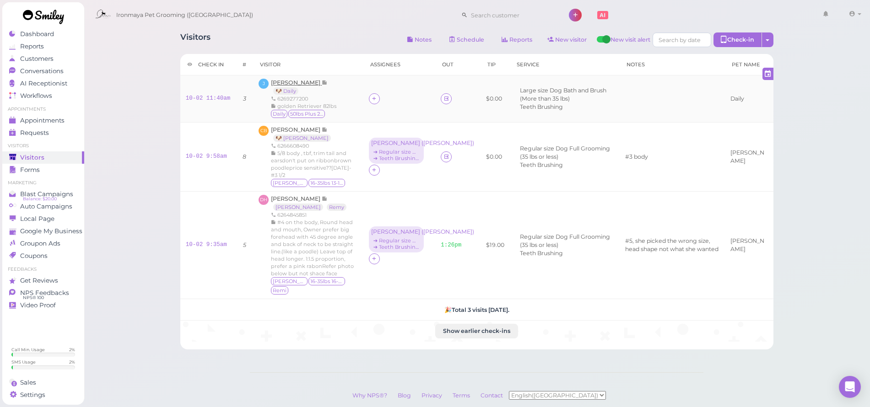
click at [312, 82] on span "[PERSON_NAME]" at bounding box center [296, 82] width 51 height 7
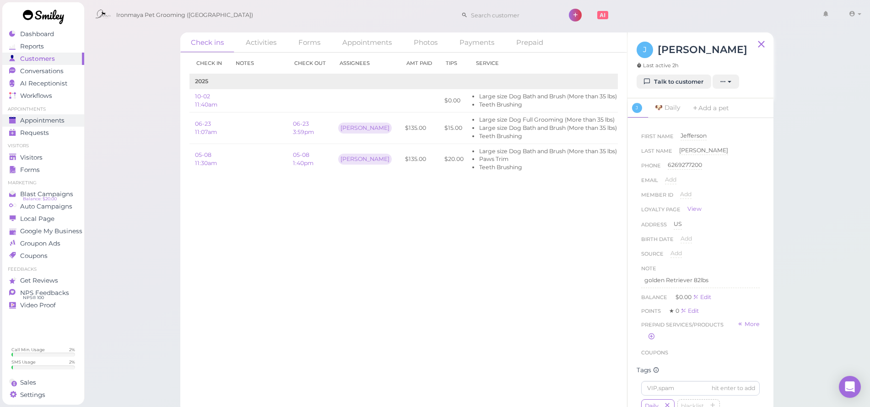
click at [58, 119] on span "Appointments" at bounding box center [42, 121] width 44 height 8
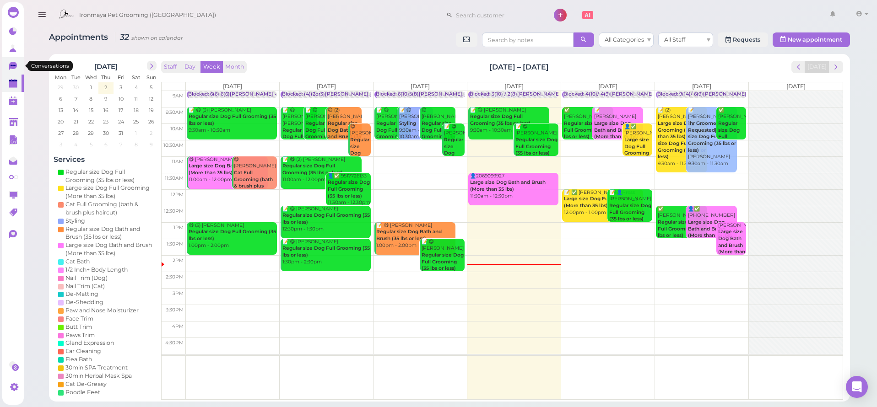
click at [14, 70] on icon at bounding box center [14, 67] width 10 height 10
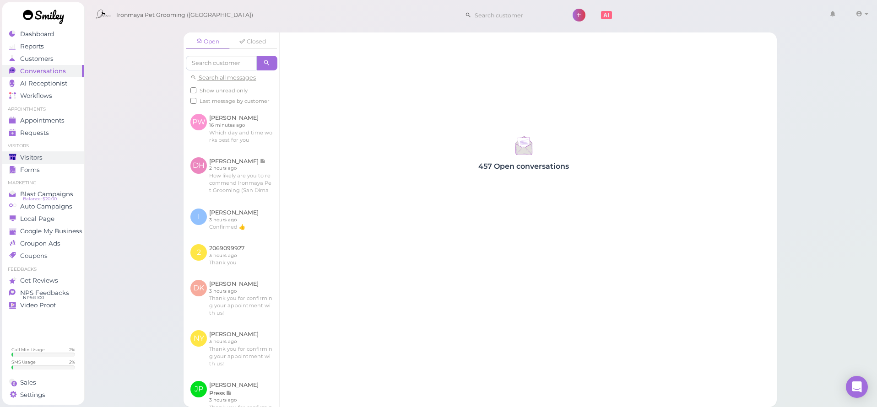
click at [62, 156] on div "Visitors" at bounding box center [42, 158] width 66 height 8
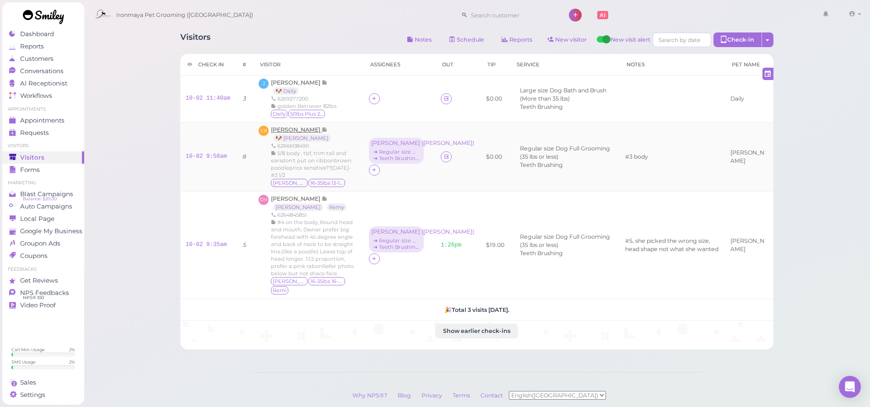
click at [296, 130] on span "[PERSON_NAME]" at bounding box center [296, 129] width 51 height 7
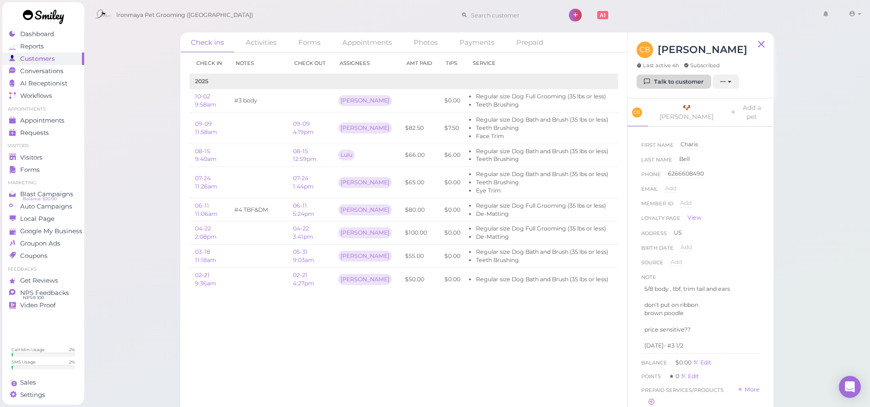
click at [651, 85] on link "Talk to customer" at bounding box center [674, 82] width 75 height 15
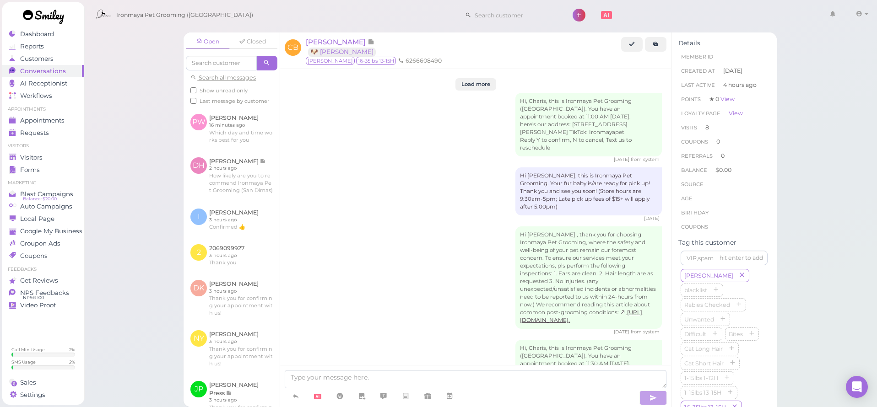
scroll to position [1510, 0]
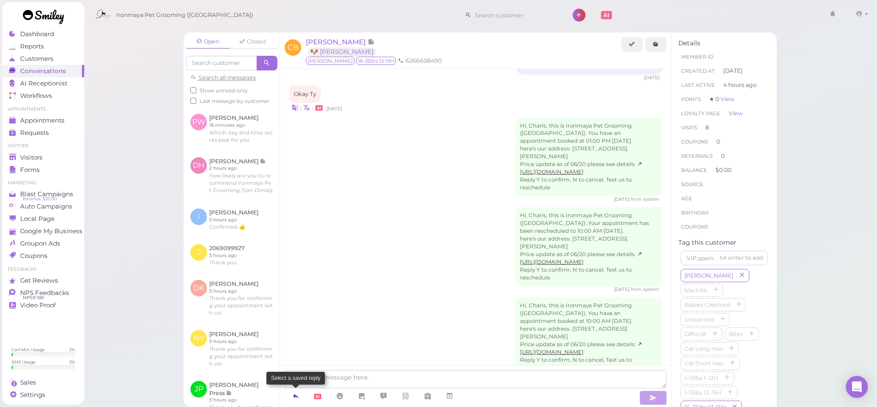
click at [296, 396] on icon at bounding box center [295, 396] width 7 height 9
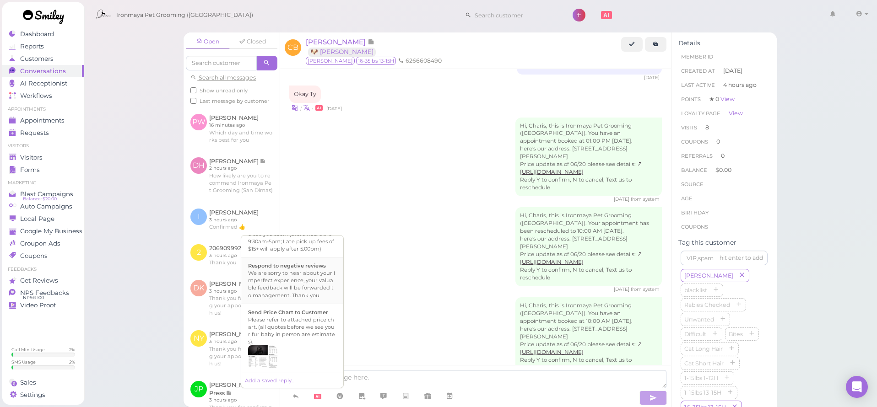
scroll to position [286, 0]
click at [314, 284] on div "Hi {{first_name}}, this is Ironmaya Pet Grooming. Your fur baby is/are ready fo…" at bounding box center [292, 262] width 88 height 44
type textarea "Hi {{first_name}}, this is Ironmaya Pet Grooming. Your fur baby is/are ready fo…"
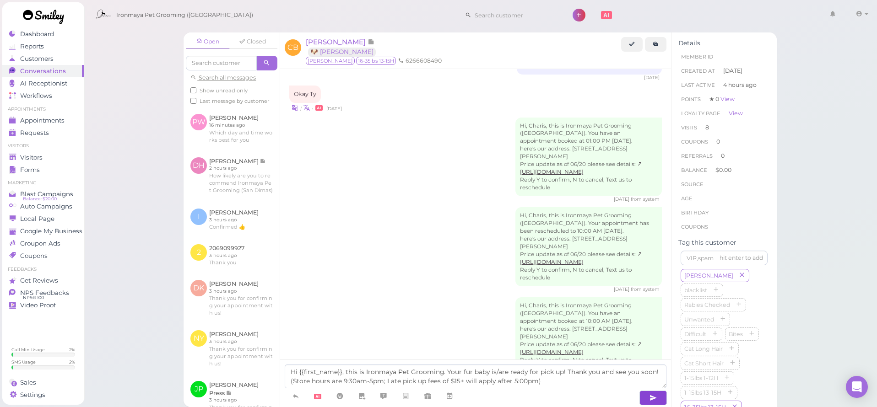
click at [649, 396] on button "button" at bounding box center [652, 398] width 27 height 15
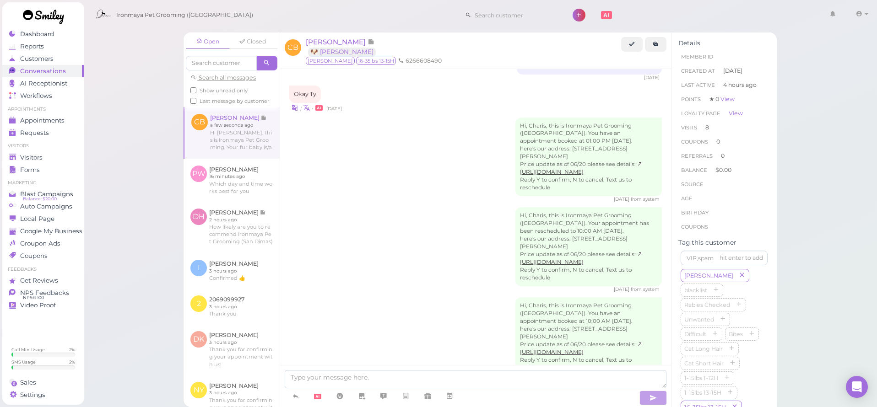
scroll to position [1553, 0]
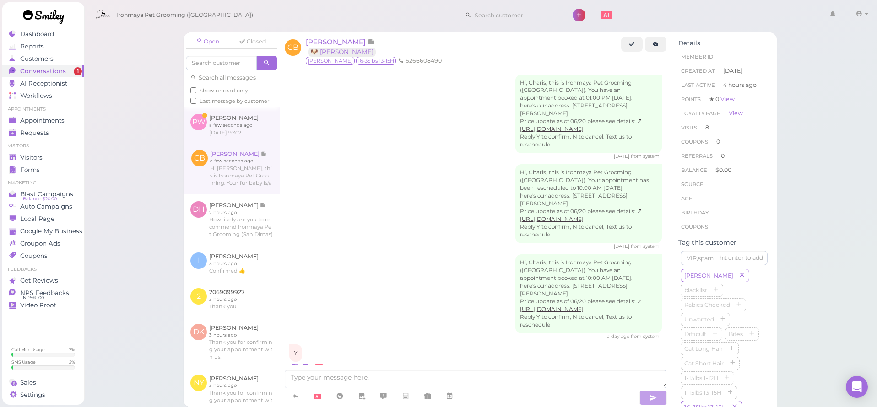
click at [248, 131] on link at bounding box center [232, 125] width 96 height 36
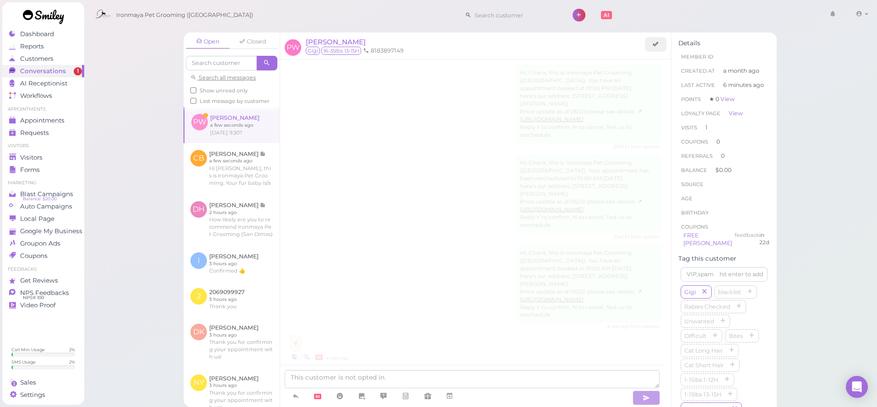
scroll to position [938, 0]
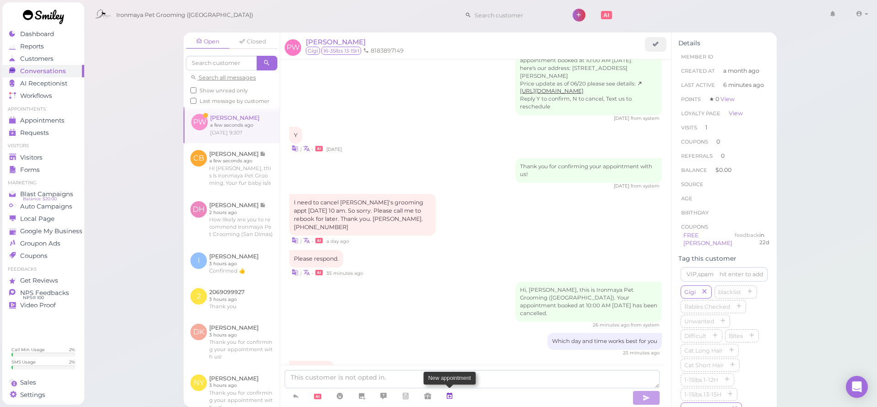
click at [449, 394] on icon at bounding box center [449, 396] width 7 height 9
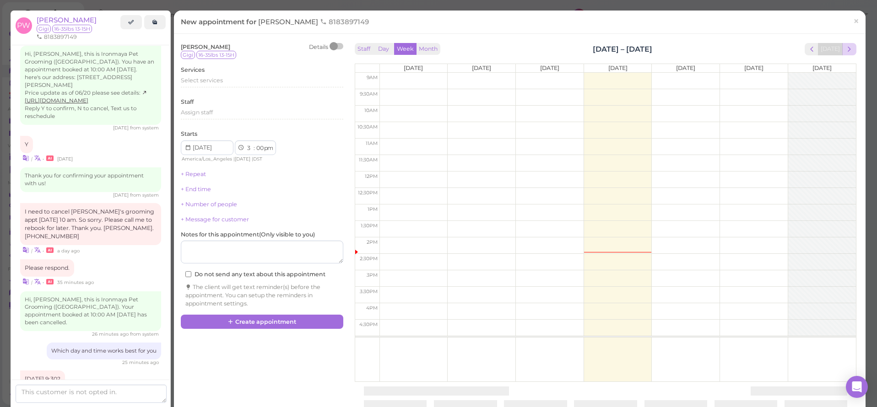
click at [845, 47] on span "next" at bounding box center [849, 49] width 9 height 9
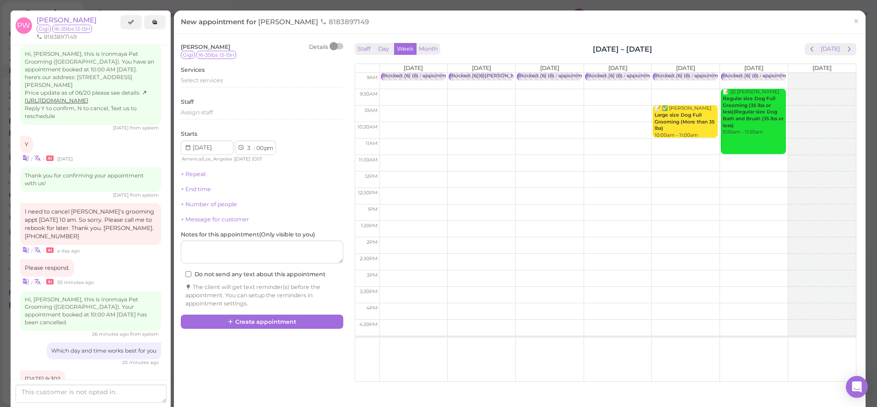
click at [845, 47] on span "next" at bounding box center [849, 49] width 9 height 9
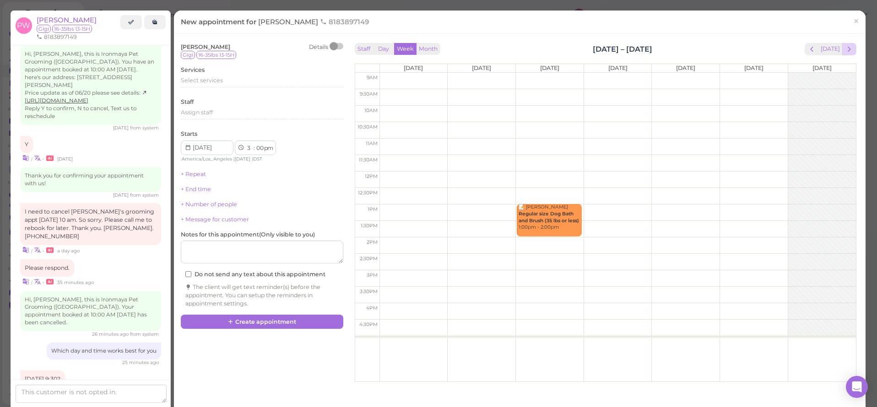
click at [845, 47] on span "next" at bounding box center [849, 49] width 9 height 9
click at [410, 91] on td at bounding box center [617, 97] width 476 height 16
type input "2025-10-20"
select select "9"
select select "30"
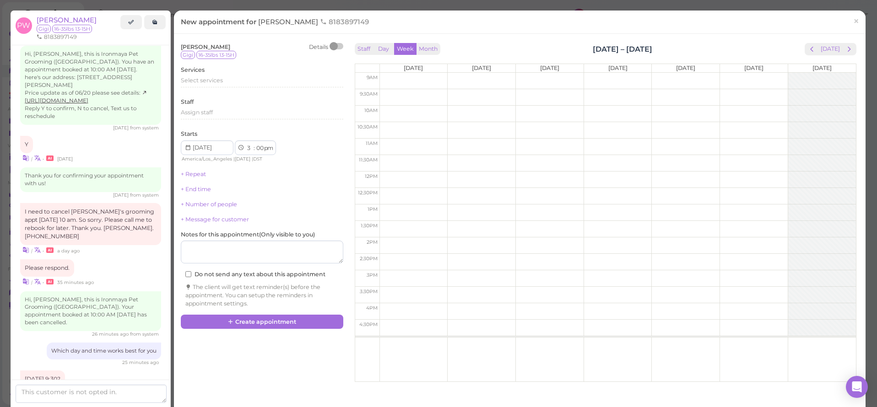
select select "am"
click at [232, 83] on div "Select services" at bounding box center [262, 80] width 162 height 8
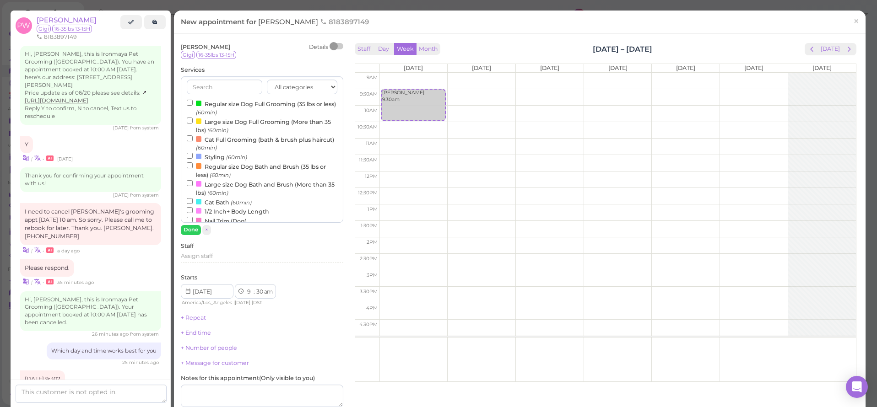
click at [237, 104] on label "Regular size Dog Full Grooming (35 lbs or less) (60min)" at bounding box center [262, 108] width 151 height 18
click at [193, 104] on input "Regular size Dog Full Grooming (35 lbs or less) (60min)" at bounding box center [190, 103] width 6 height 6
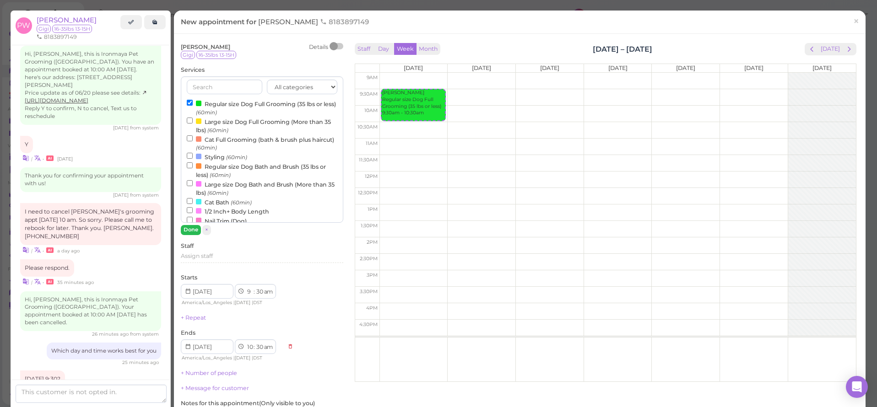
click at [189, 233] on button "Done" at bounding box center [191, 230] width 20 height 10
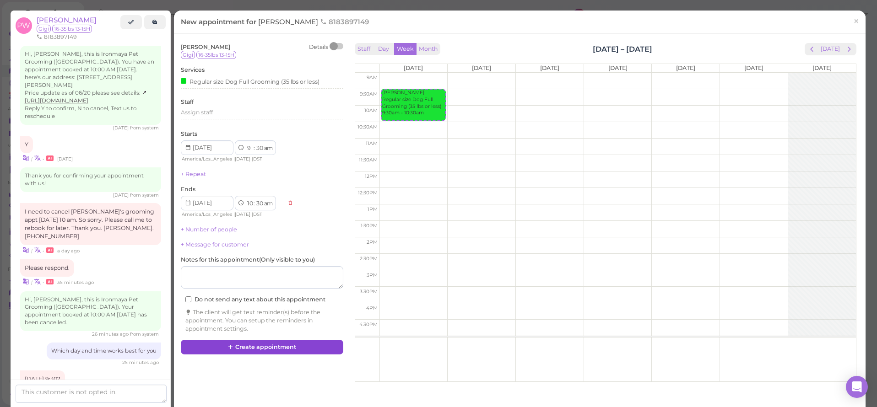
click at [250, 336] on div "Peggy Wormley Details Gigi 16-35lbs 13-15H Services Regular size Dog Full Groom…" at bounding box center [262, 198] width 172 height 314
click at [250, 340] on button "Create appointment" at bounding box center [262, 347] width 162 height 15
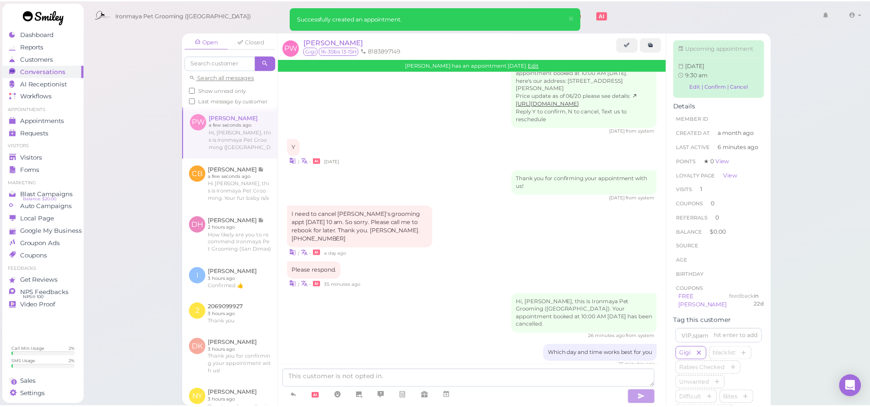
scroll to position [1024, 0]
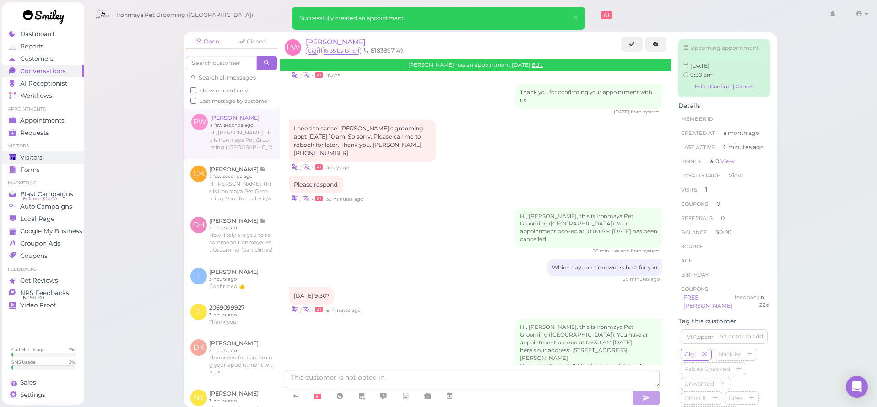
click at [24, 161] on span "Visitors" at bounding box center [31, 158] width 22 height 8
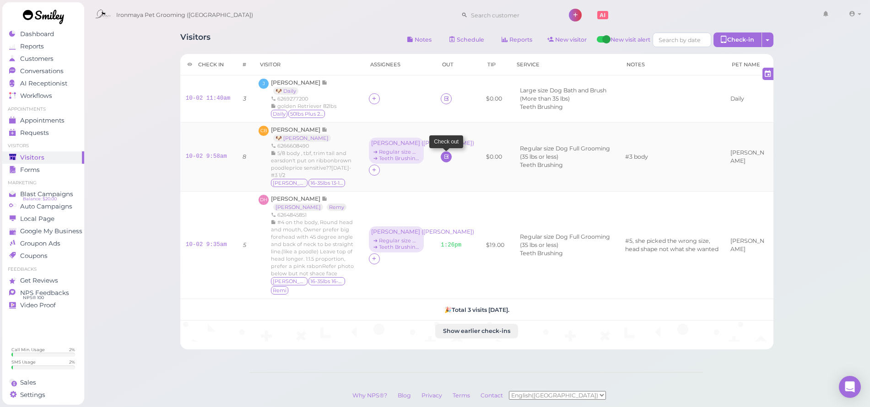
click at [441, 154] on link at bounding box center [446, 157] width 11 height 11
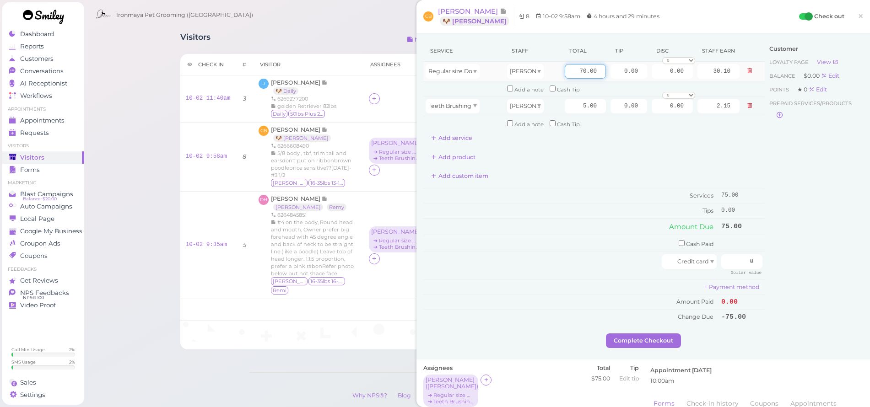
click at [573, 68] on input "70.00" at bounding box center [585, 71] width 41 height 15
type input "80"
type input "34.40"
click at [660, 99] on input "0.00" at bounding box center [672, 106] width 41 height 15
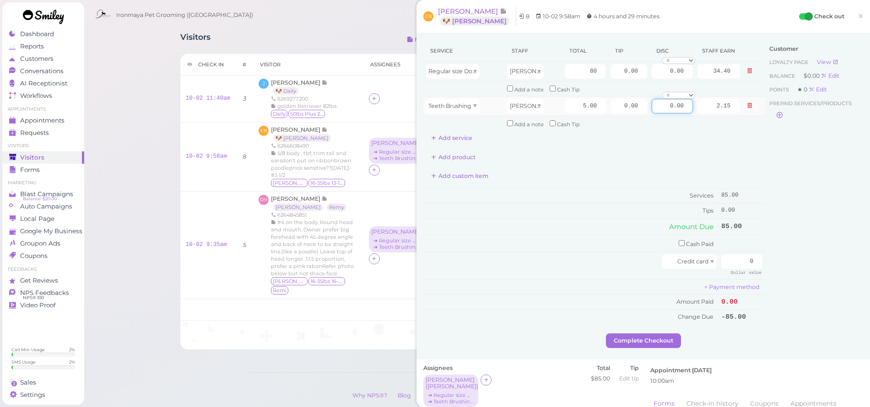
click at [660, 99] on input "0.00" at bounding box center [672, 106] width 41 height 15
type input "5.00"
click at [661, 70] on input "0.00" at bounding box center [672, 71] width 41 height 15
type input "8.00"
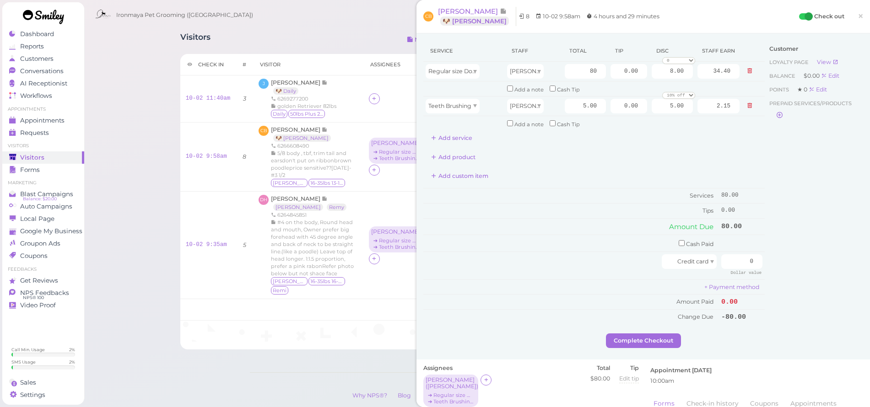
click at [732, 146] on div "Service Staff Total Tip Disc Staff earn Regular size Dog Full Grooming (35 lbs …" at bounding box center [593, 182] width 341 height 284
click at [744, 254] on input "0" at bounding box center [741, 261] width 41 height 15
click at [661, 74] on input "8.00" at bounding box center [672, 71] width 41 height 15
click at [661, 75] on input "8.00" at bounding box center [672, 71] width 41 height 15
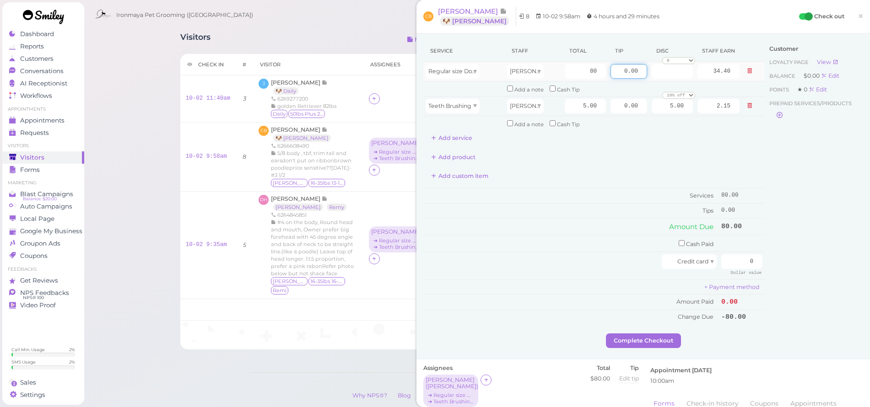
click at [618, 68] on input "0.00" at bounding box center [629, 71] width 37 height 15
type input "8"
click at [742, 161] on div "Service Staff Total Tip Disc Staff earn Regular size Dog Full Grooming (35 lbs …" at bounding box center [593, 182] width 341 height 284
click at [741, 254] on input "0" at bounding box center [741, 261] width 41 height 15
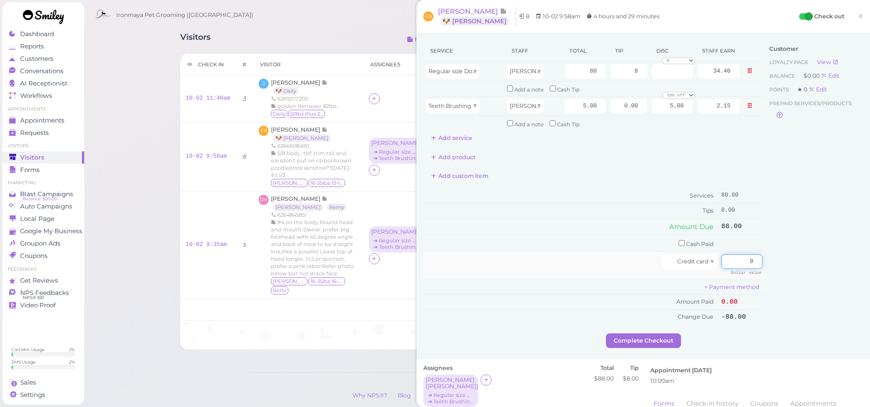
click at [741, 254] on input "0" at bounding box center [741, 261] width 41 height 15
type input "88"
click at [774, 248] on div "Customer Loyalty page View Balance $0.00 Edit Points ★ 0 Edit Prepaid services/…" at bounding box center [814, 186] width 98 height 293
click at [661, 334] on button "Complete Checkout" at bounding box center [643, 341] width 75 height 15
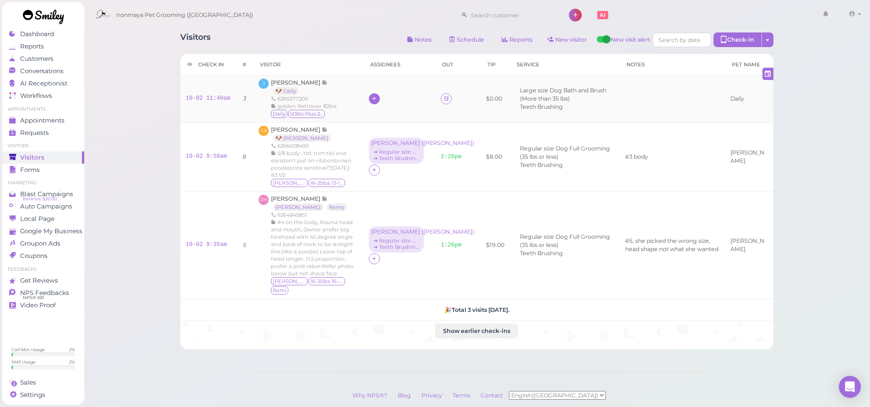
click at [375, 100] on icon at bounding box center [374, 98] width 6 height 7
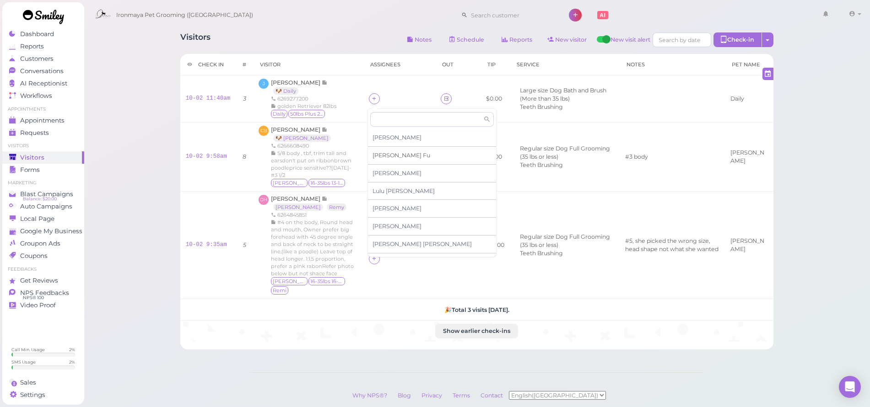
click at [388, 156] on span "Ida Fu" at bounding box center [402, 155] width 58 height 7
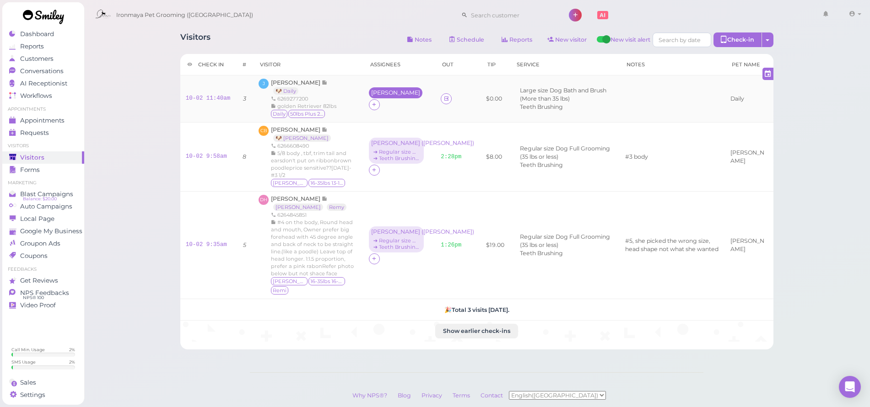
click at [374, 96] on div "[PERSON_NAME]" at bounding box center [395, 93] width 49 height 6
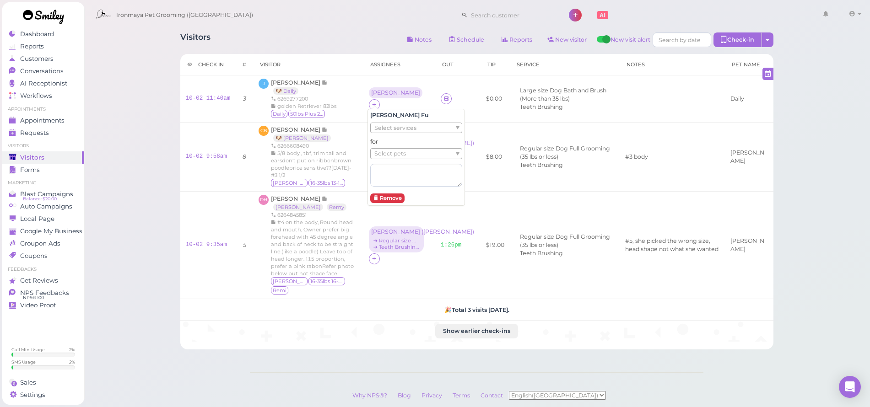
click at [402, 115] on h5 "Ida Fu" at bounding box center [416, 115] width 92 height 7
click at [400, 126] on span "Select services" at bounding box center [395, 128] width 42 height 10
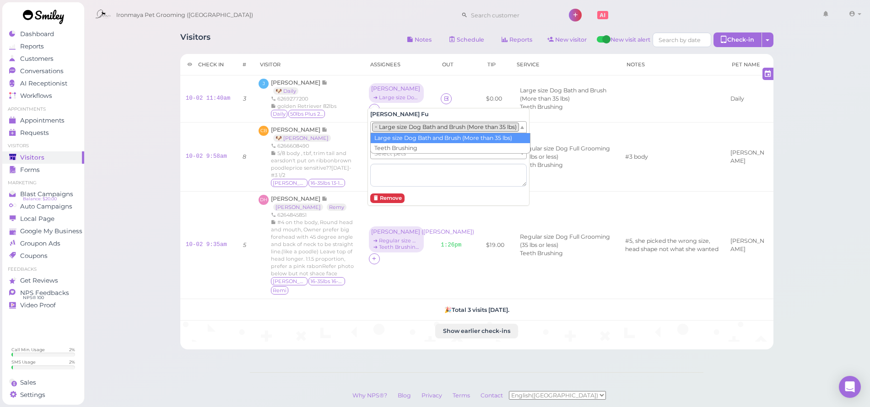
click at [397, 132] on ul "× Large size Dog Bath and Brush (More than 35 lbs)" at bounding box center [445, 127] width 148 height 11
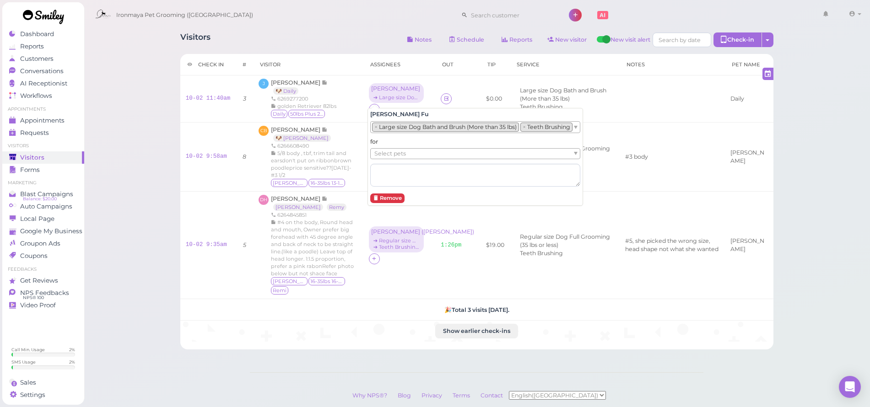
drag, startPoint x: 394, startPoint y: 152, endPoint x: 394, endPoint y: 158, distance: 6.0
click at [394, 152] on span "Select pets" at bounding box center [390, 154] width 32 height 10
click at [444, 102] on icon at bounding box center [447, 98] width 6 height 7
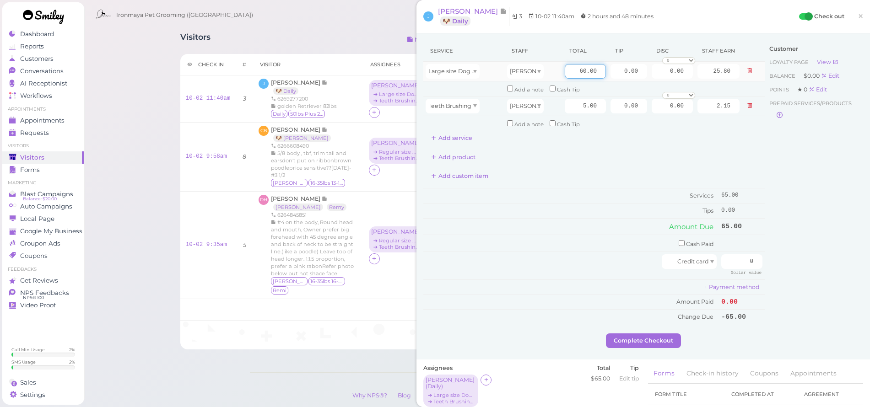
click at [569, 71] on input "60.00" at bounding box center [585, 71] width 41 height 15
type input "115"
type input "49.45"
drag, startPoint x: 775, startPoint y: 190, endPoint x: 776, endPoint y: 184, distance: 6.4
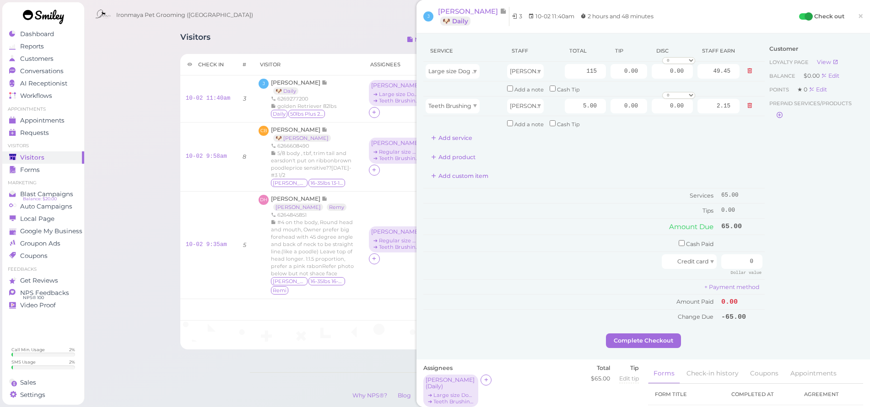
click at [775, 189] on div "Customer Loyalty page View Balance $0.00 Edit Points ★ 0 Edit Prepaid services/…" at bounding box center [814, 186] width 98 height 293
click at [852, 19] on link "×" at bounding box center [860, 17] width 17 height 22
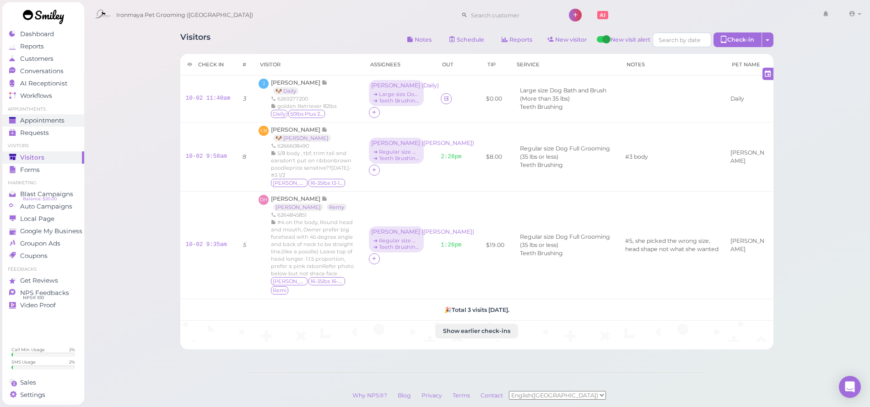
click at [65, 121] on span "Appointments" at bounding box center [42, 121] width 44 height 8
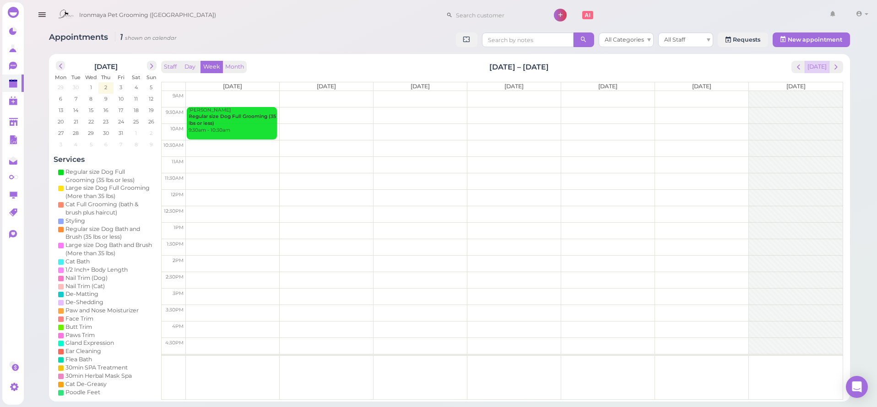
click at [822, 66] on button "Today" at bounding box center [817, 67] width 25 height 12
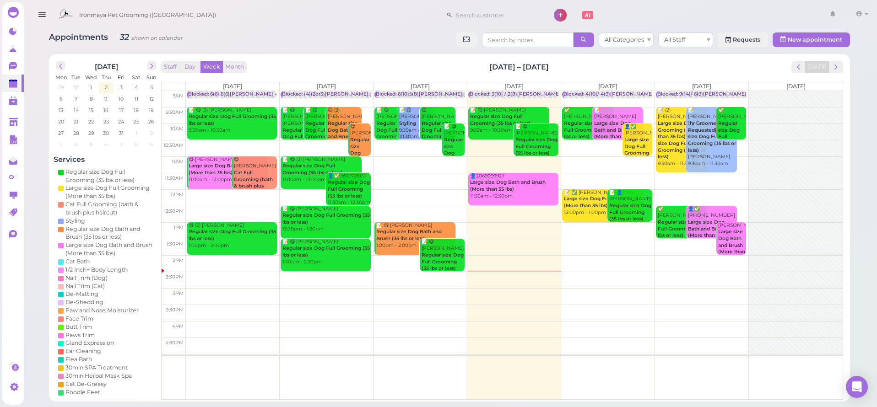
click at [103, 0] on div "Ironmaya Pet Grooming (San Dimas) 1 Account" at bounding box center [450, 13] width 855 height 26
click at [834, 65] on span "next" at bounding box center [836, 67] width 9 height 9
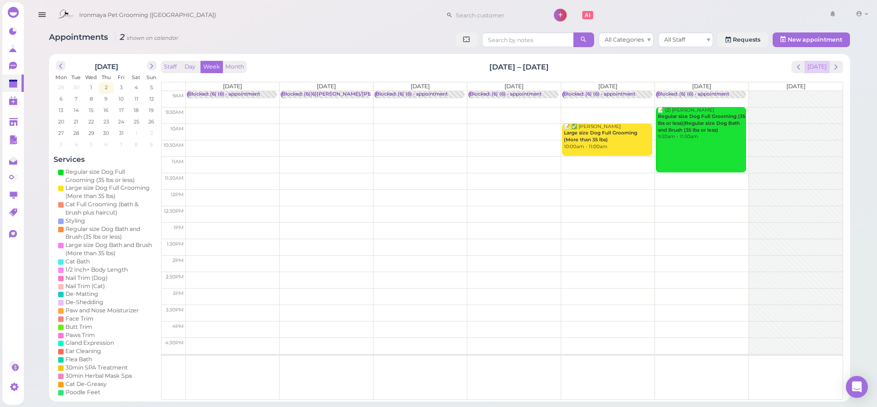
click at [824, 61] on button "Today" at bounding box center [817, 67] width 25 height 12
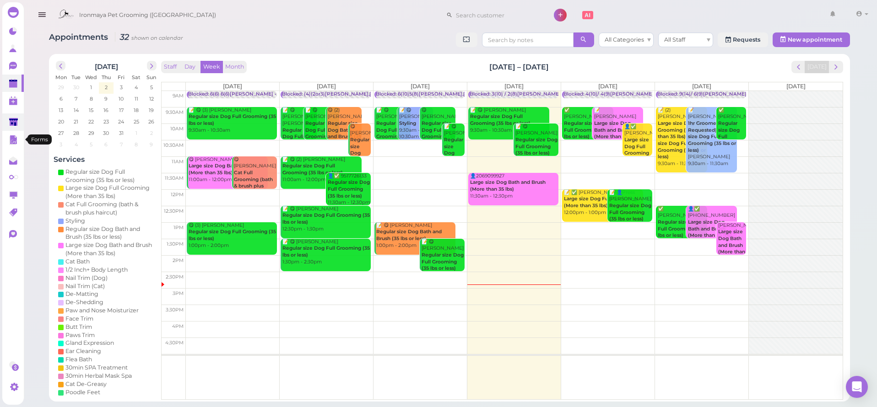
click at [17, 121] on polygon at bounding box center [13, 122] width 9 height 8
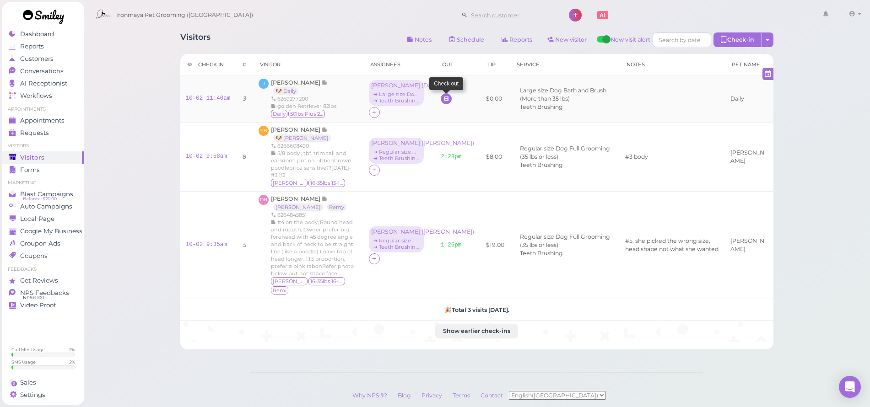
click at [444, 99] on icon at bounding box center [447, 98] width 6 height 7
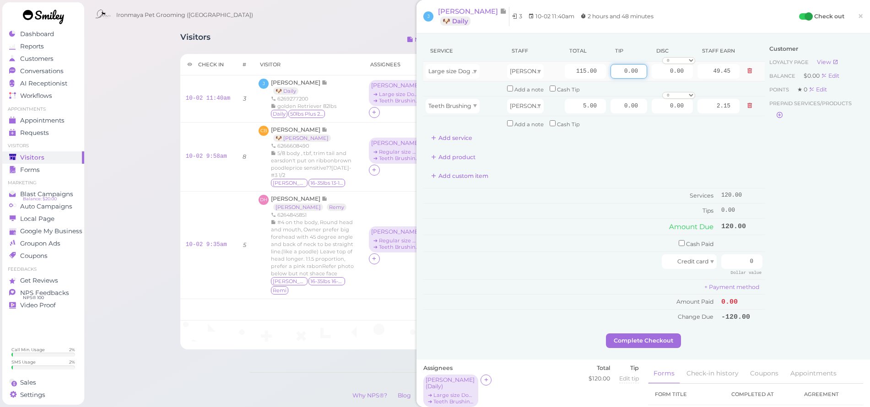
click at [614, 73] on input "0.00" at bounding box center [629, 71] width 37 height 15
type input "30"
click at [719, 180] on div "Service Staff Total Tip Disc Staff earn Large size Dog Bath and Brush (More tha…" at bounding box center [593, 182] width 341 height 284
click at [702, 235] on td "Cash Paid" at bounding box center [571, 243] width 296 height 17
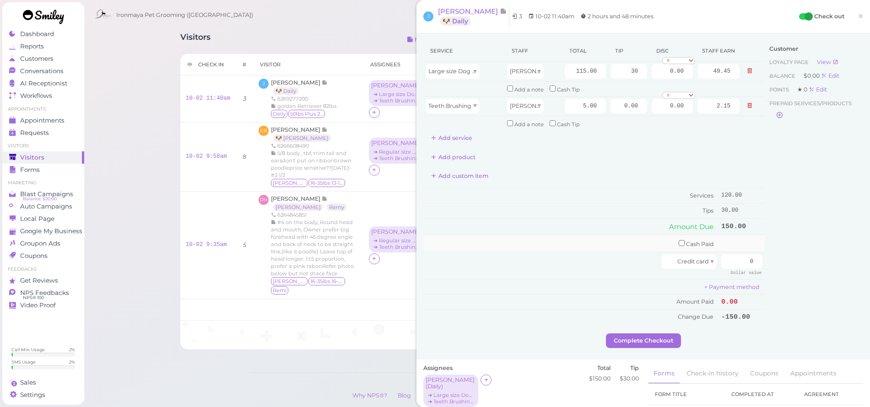
click at [700, 236] on td "Cash Paid" at bounding box center [571, 243] width 296 height 17
click at [679, 240] on input "checkbox" at bounding box center [682, 243] width 6 height 6
checkbox input "true"
click at [721, 246] on input "0" at bounding box center [741, 245] width 41 height 15
click at [725, 244] on input "0" at bounding box center [741, 245] width 41 height 15
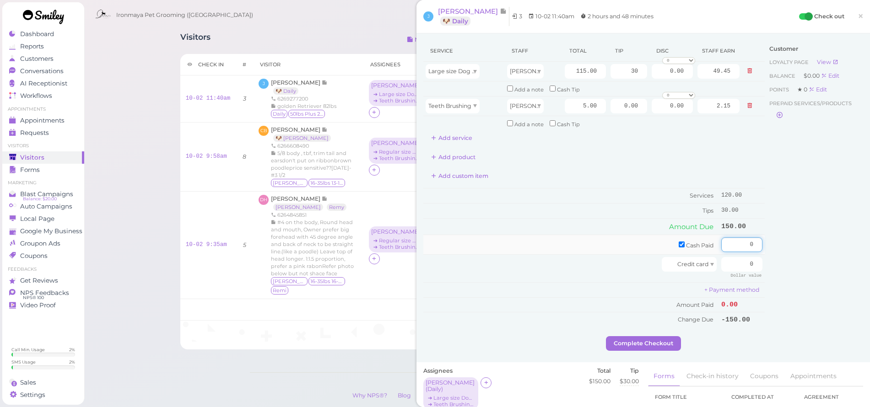
click at [725, 244] on input "0" at bounding box center [741, 245] width 41 height 15
type input "15"
type input "150"
click at [758, 238] on div "Service Staff Total Tip Disc Staff earn Large size Dog Bath and Brush (More tha…" at bounding box center [643, 188] width 440 height 296
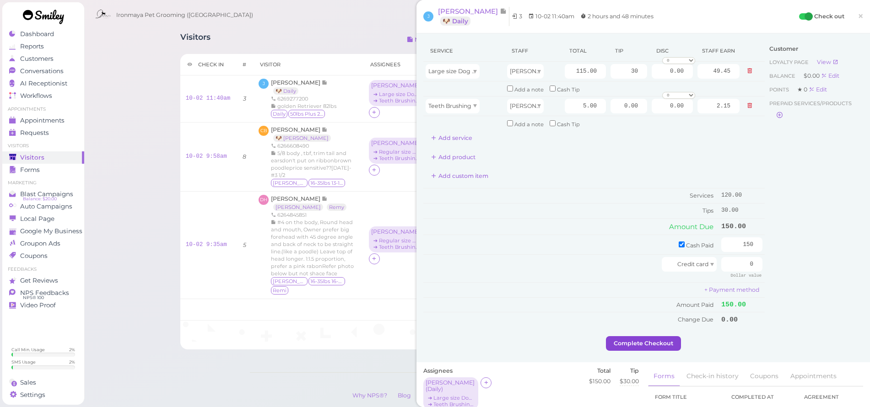
click at [666, 337] on button "Complete Checkout" at bounding box center [643, 343] width 75 height 15
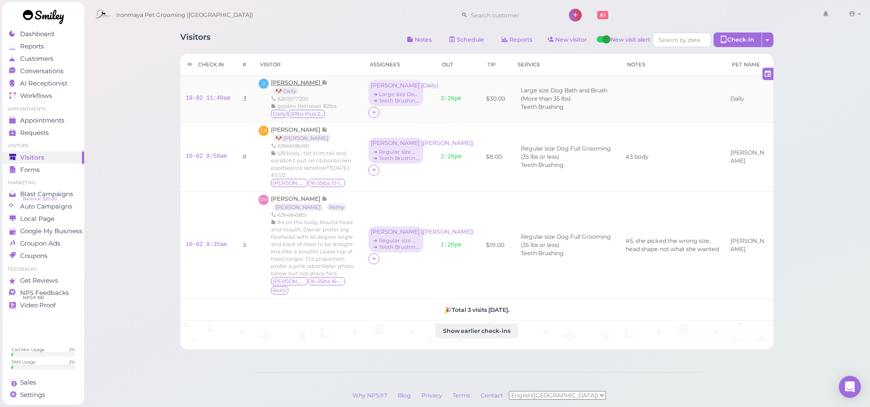
click at [293, 81] on span "[PERSON_NAME]" at bounding box center [296, 82] width 51 height 7
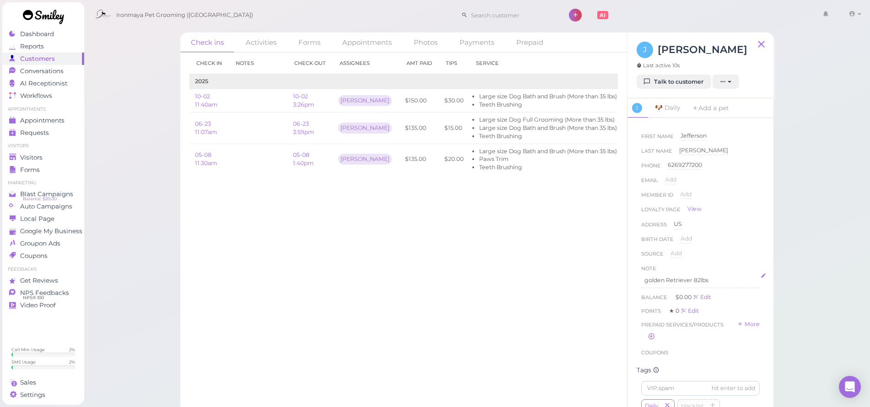
click at [713, 276] on p "golden Retriever 82lbs" at bounding box center [700, 280] width 112 height 8
click at [656, 363] on button "Done" at bounding box center [651, 366] width 20 height 10
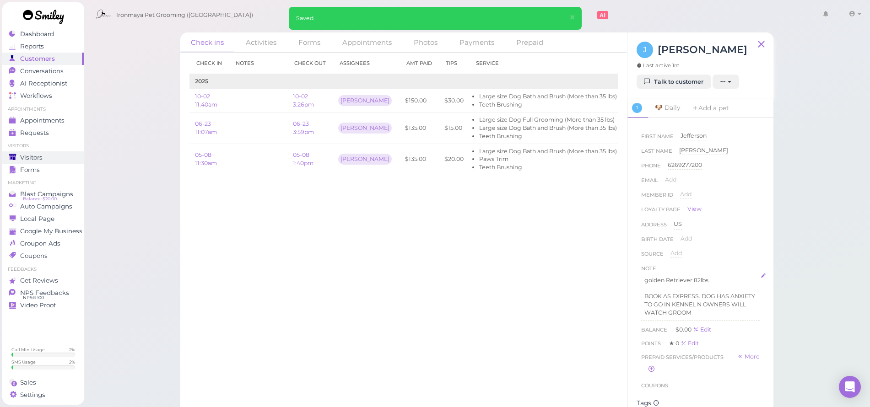
click at [66, 155] on div "Visitors" at bounding box center [42, 158] width 66 height 8
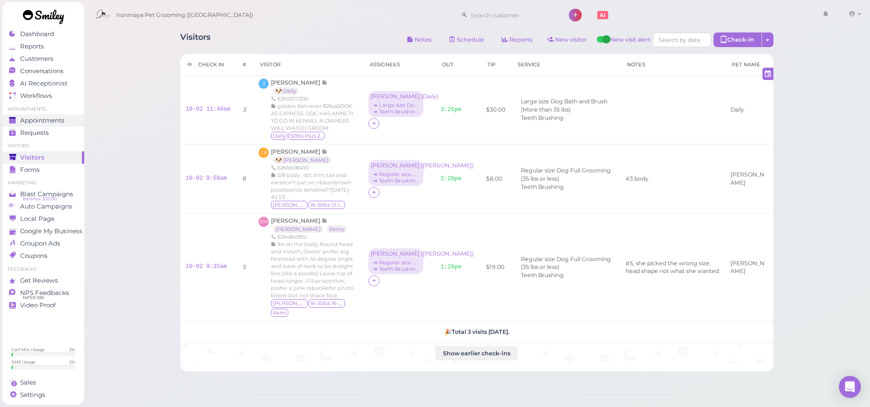
click at [64, 119] on span "Appointments" at bounding box center [42, 121] width 44 height 8
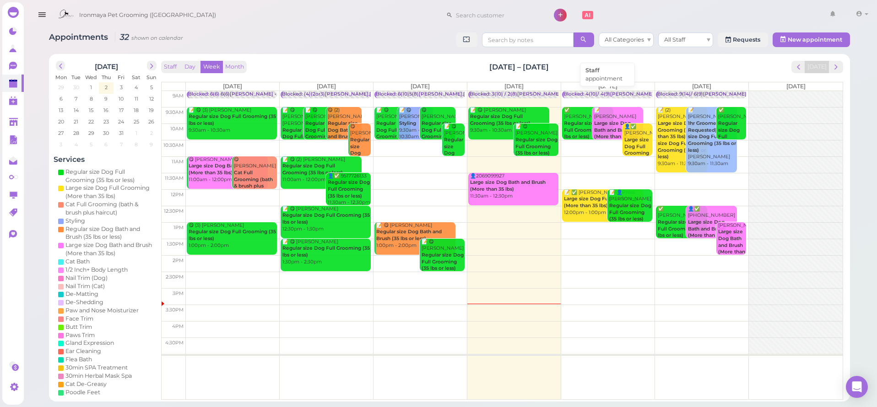
click at [595, 92] on div "Blocked: 4(10)/ 4(9)Lulu,Isaac,SAM • appointment" at bounding box center [626, 94] width 126 height 7
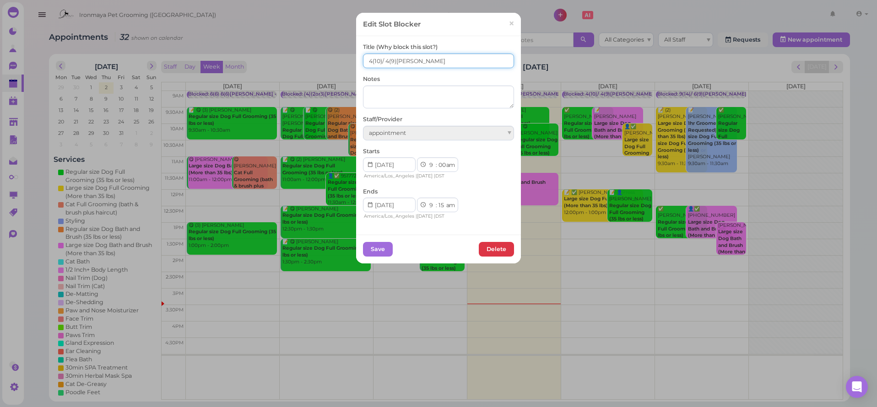
click at [366, 61] on input "4(10)/ 4(9)Lulu,Isaac,SAM" at bounding box center [438, 61] width 151 height 15
type input "5(10)/ 4(9)Lulu,Isaac,SAM"
click at [368, 243] on button "Save" at bounding box center [378, 249] width 30 height 15
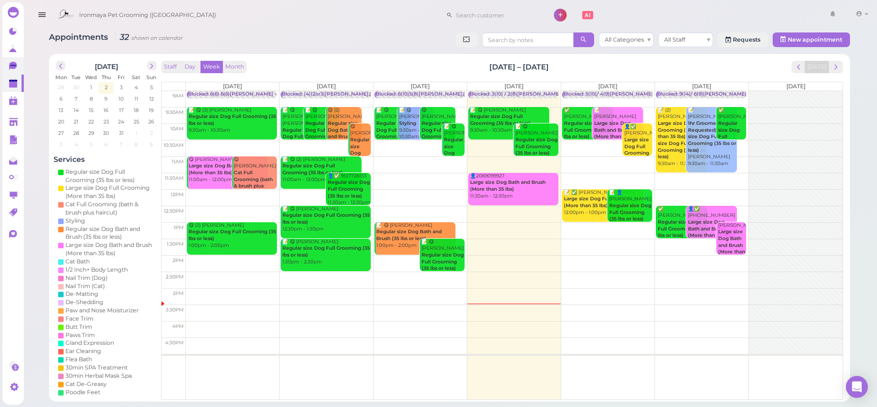
click at [9, 65] on link "0" at bounding box center [13, 65] width 22 height 17
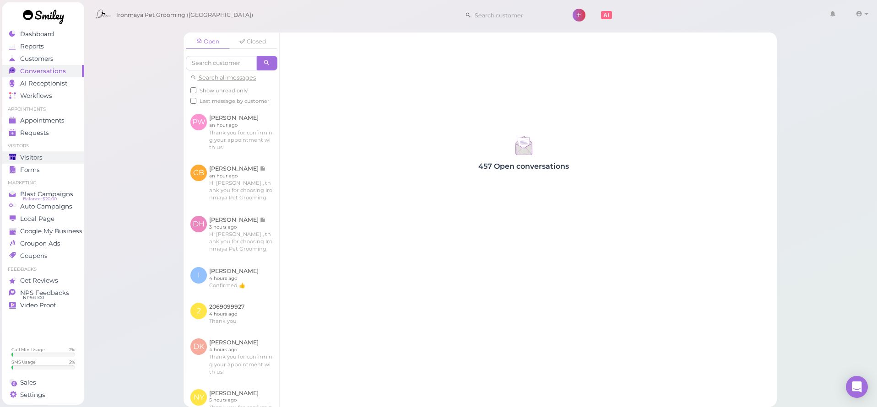
click at [35, 152] on link "Visitors" at bounding box center [43, 158] width 82 height 12
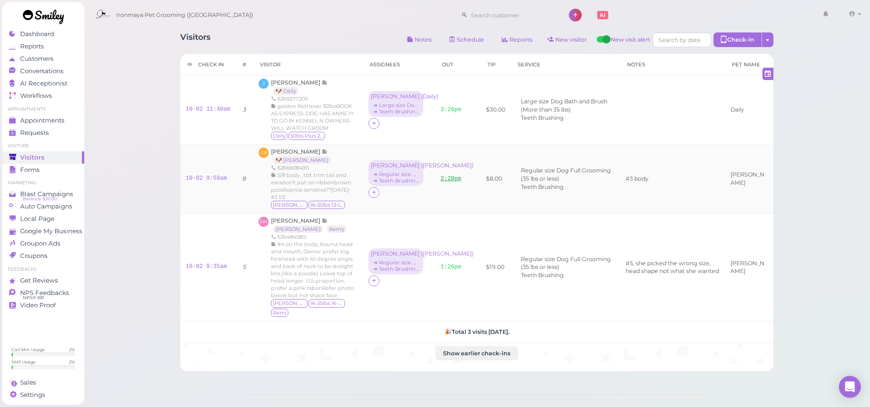
click at [447, 176] on link "2:28pm" at bounding box center [451, 179] width 21 height 6
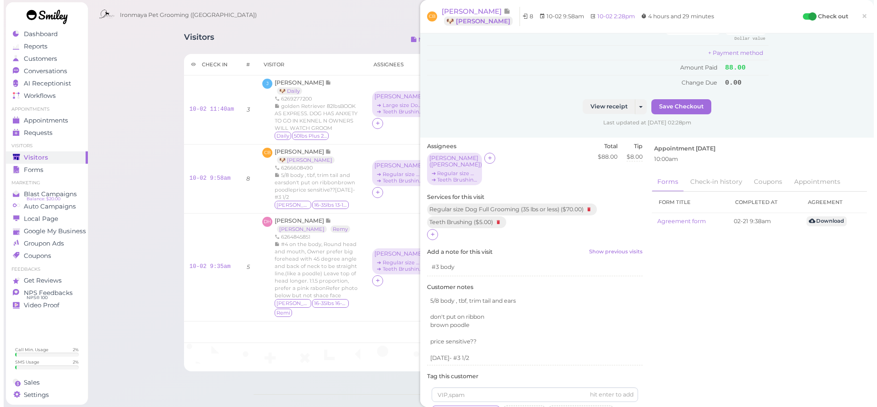
scroll to position [335, 0]
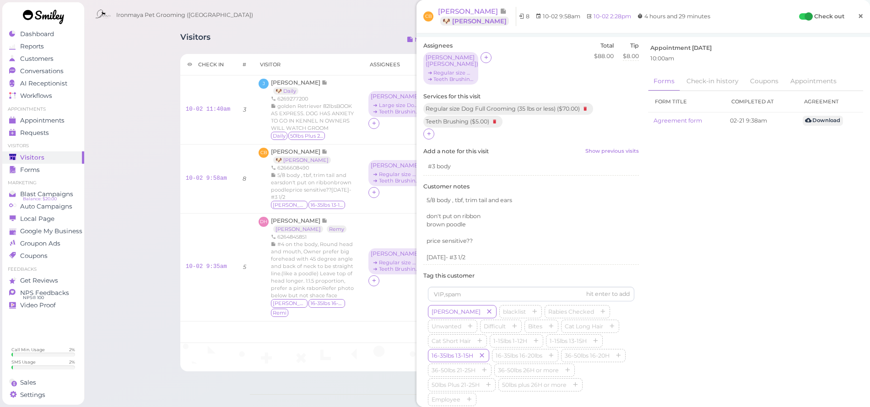
click at [858, 16] on span "×" at bounding box center [861, 16] width 6 height 13
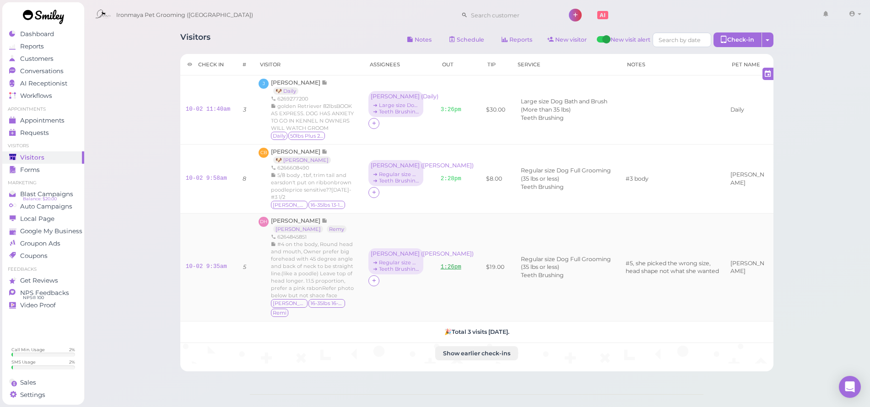
click at [441, 264] on link "1:26pm" at bounding box center [451, 267] width 21 height 6
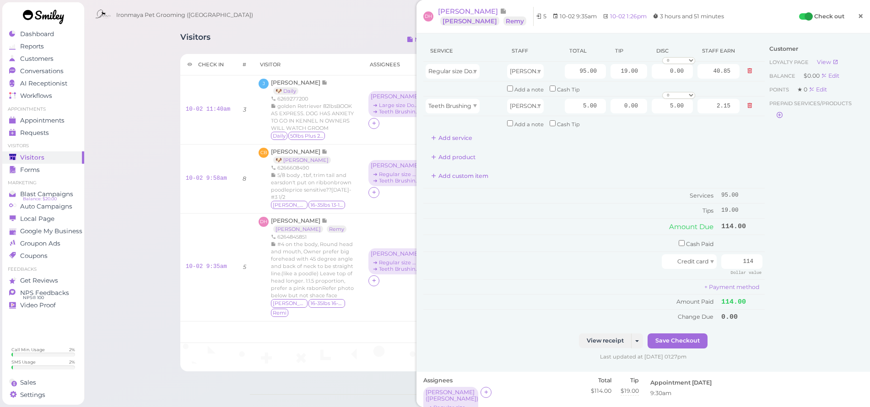
click at [858, 16] on span "×" at bounding box center [861, 16] width 6 height 13
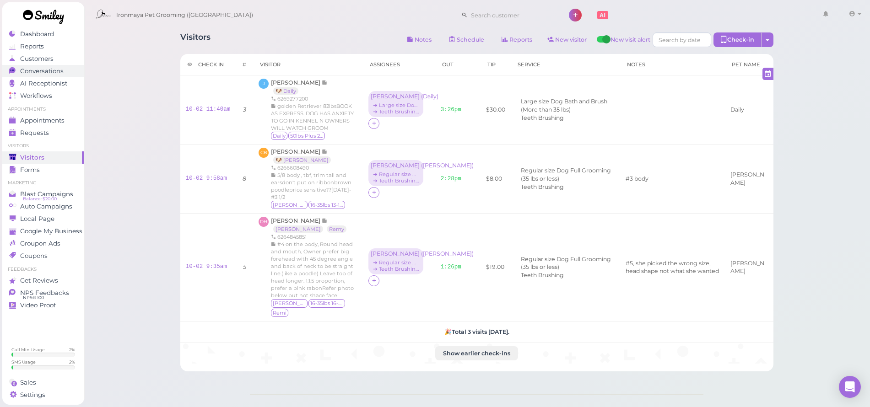
click at [52, 69] on span "Conversations" at bounding box center [41, 71] width 43 height 8
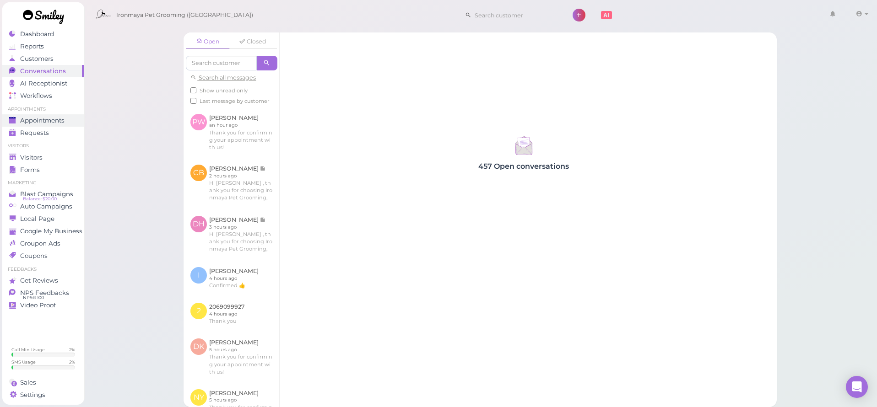
click at [46, 118] on span "Appointments" at bounding box center [42, 121] width 44 height 8
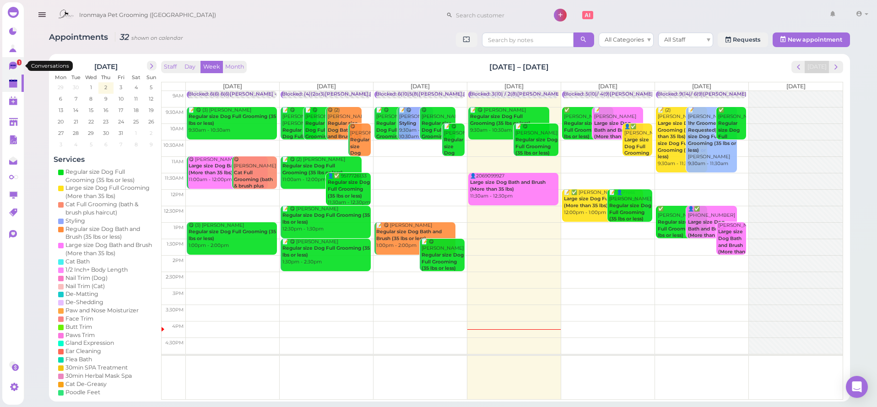
click at [9, 64] on link "1" at bounding box center [13, 65] width 22 height 17
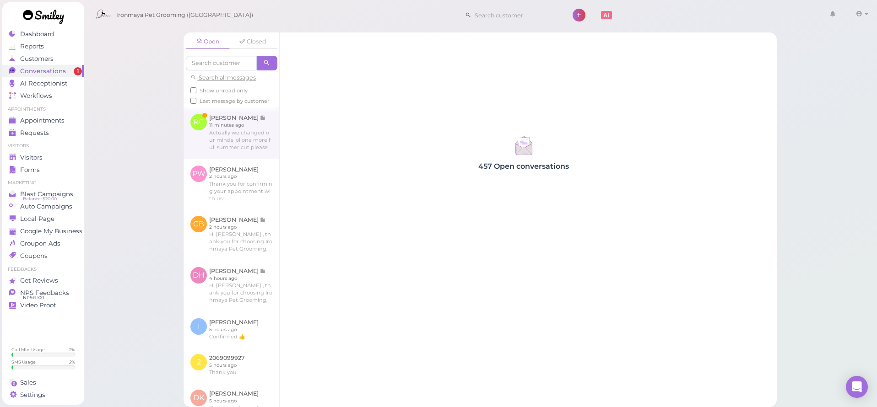
click at [217, 123] on link at bounding box center [232, 132] width 96 height 51
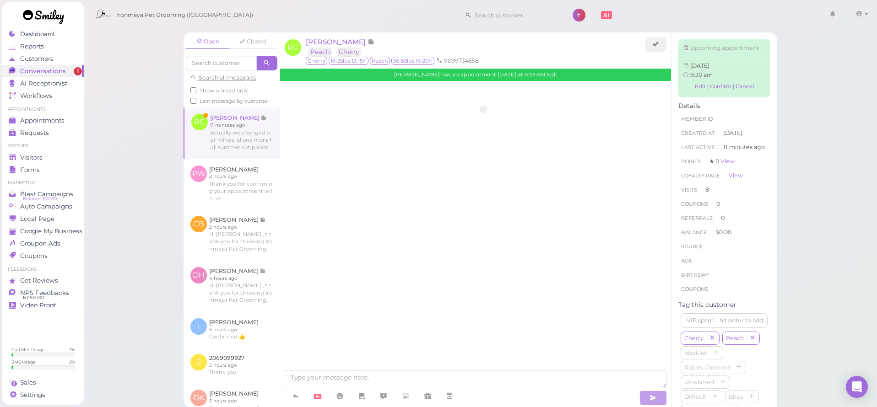
scroll to position [1189, 0]
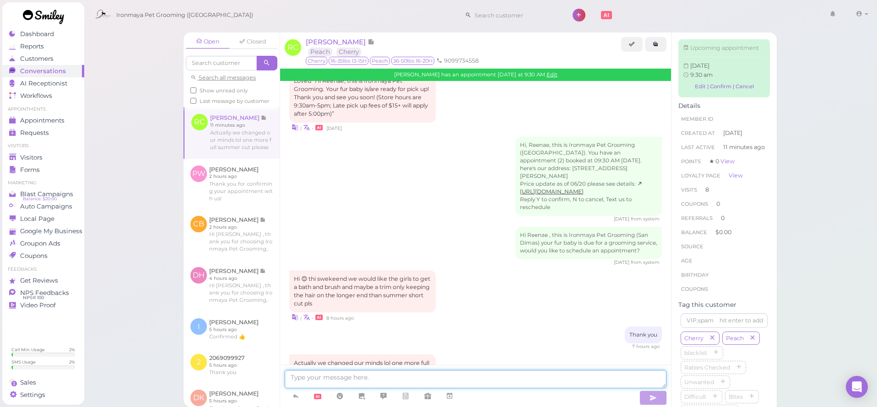
click at [401, 372] on textarea at bounding box center [476, 379] width 382 height 18
type textarea "No worries :)"
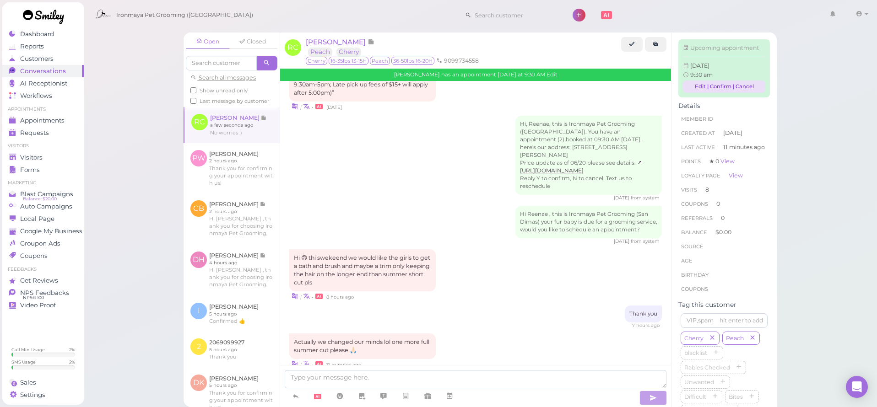
click at [692, 91] on link "Edit | Confirm | Cancel" at bounding box center [724, 87] width 82 height 12
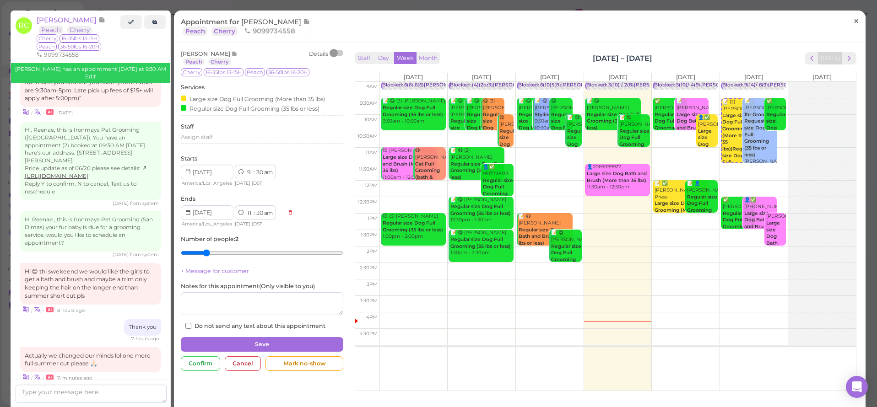
click at [848, 22] on link "×" at bounding box center [856, 22] width 17 height 22
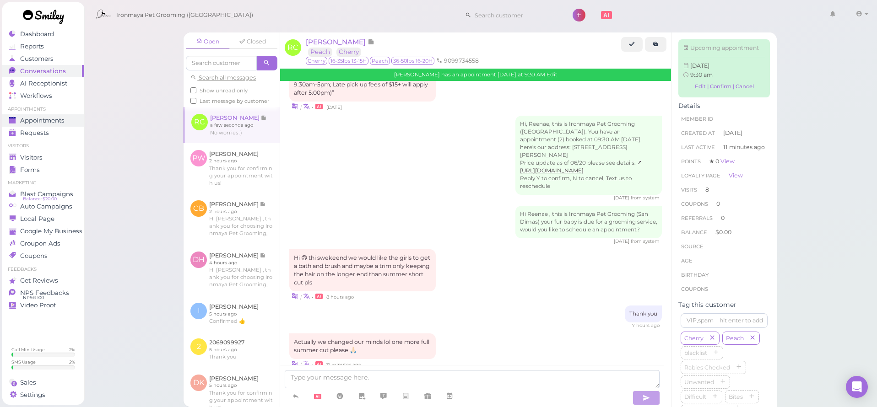
click at [45, 121] on span "Appointments" at bounding box center [42, 121] width 44 height 8
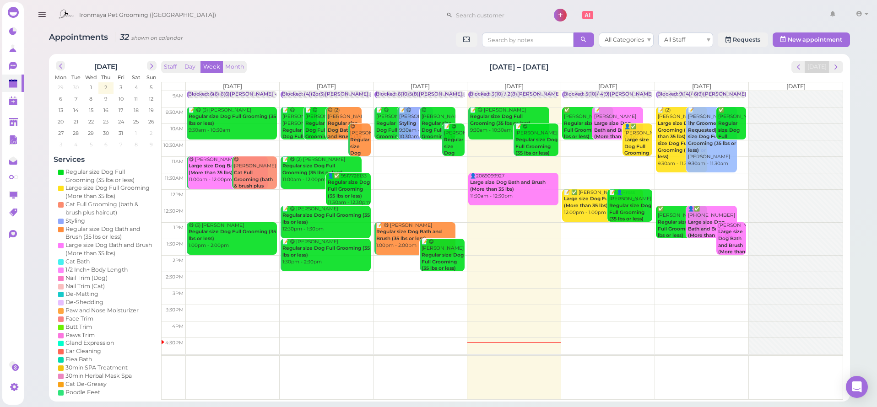
click at [730, 176] on td at bounding box center [514, 181] width 657 height 16
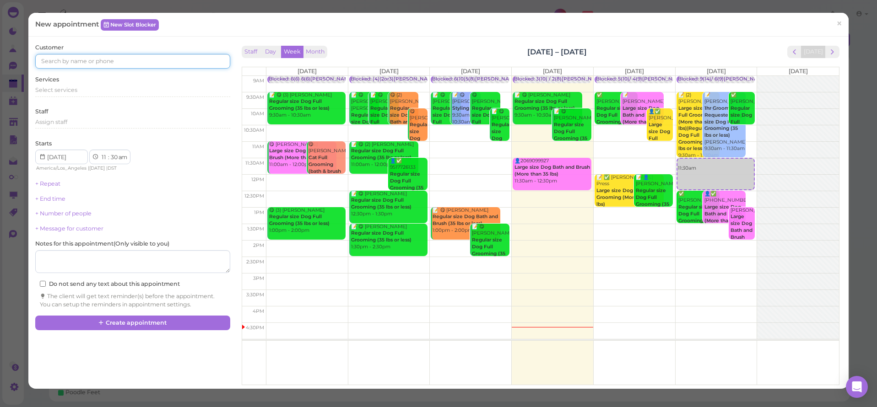
click at [215, 65] on input at bounding box center [132, 61] width 195 height 15
type input "6263757761"
click at [104, 80] on small "6263757761" at bounding box center [116, 78] width 30 height 6
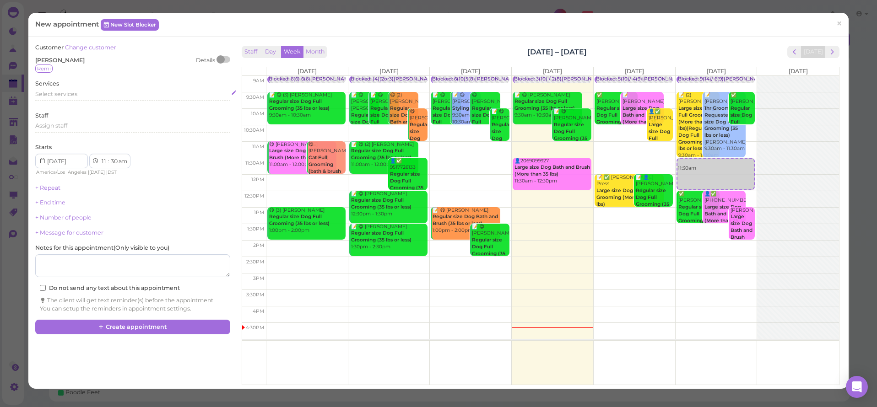
click at [83, 94] on div "Select services" at bounding box center [132, 94] width 195 height 8
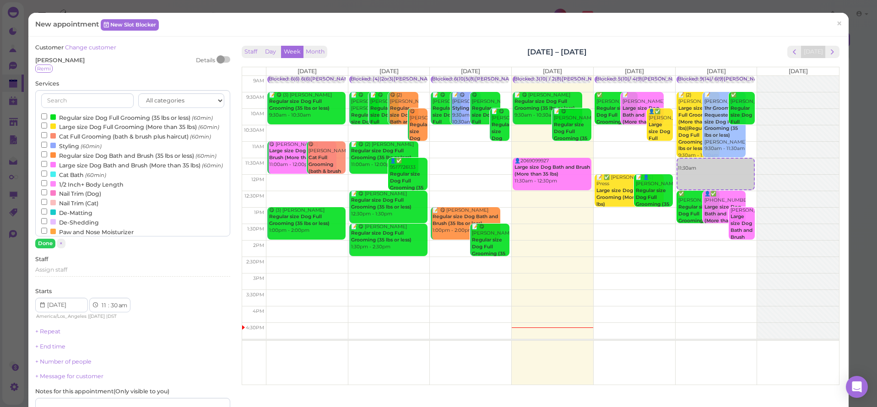
click at [87, 115] on label "Regular size Dog Full Grooming (35 lbs or less) (60min)" at bounding box center [127, 118] width 172 height 10
click at [47, 115] on input "Regular size Dog Full Grooming (35 lbs or less) (60min)" at bounding box center [44, 117] width 6 height 6
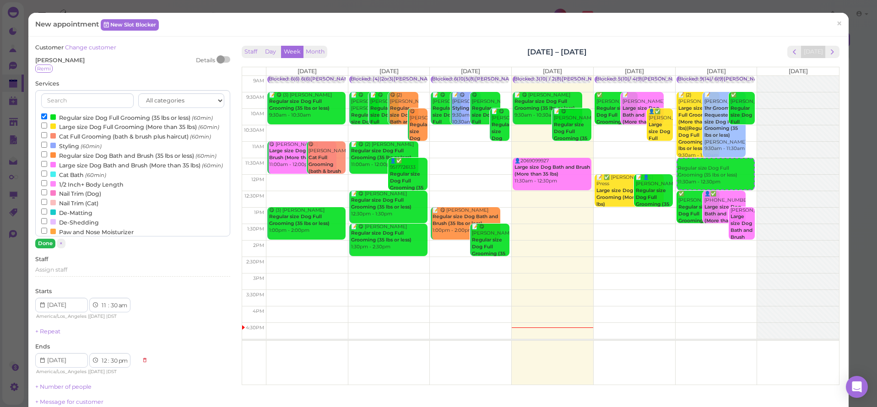
click at [47, 244] on button "Done" at bounding box center [45, 244] width 20 height 10
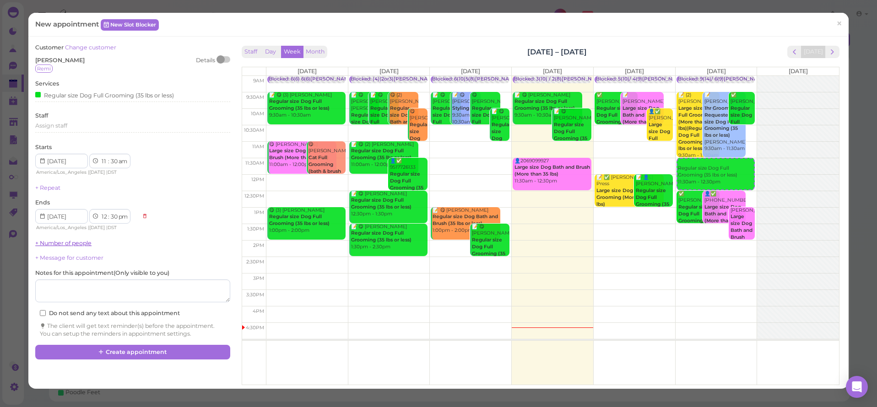
click at [69, 240] on link "+ Number of people" at bounding box center [63, 243] width 56 height 7
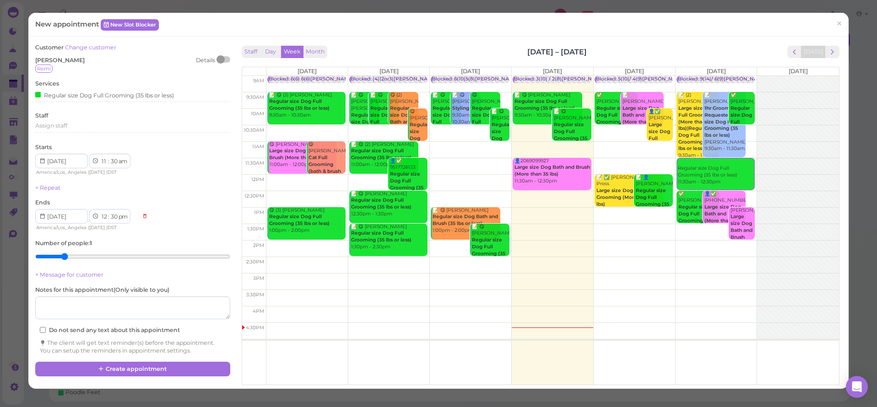
type input "2"
click at [60, 253] on input "range" at bounding box center [132, 256] width 195 height 15
click at [54, 92] on div "Regular size Dog Full Grooming (35 lbs or less)" at bounding box center [104, 95] width 139 height 10
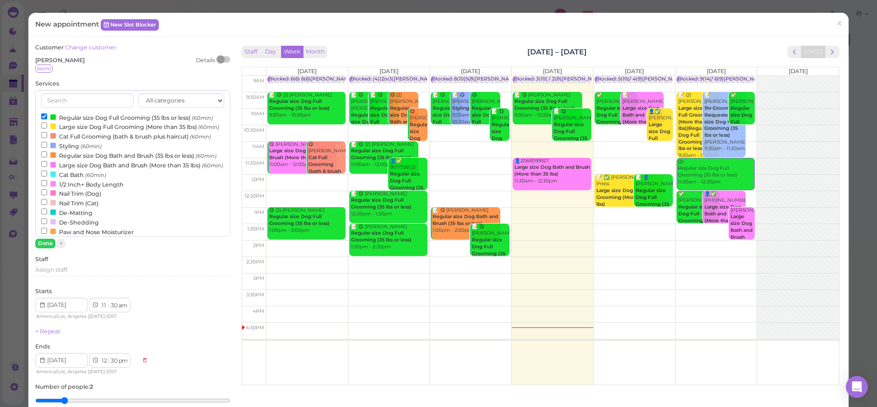
click at [72, 127] on label "Large size Dog Full Grooming (More than 35 lbs) (60min)" at bounding box center [130, 127] width 178 height 10
click at [47, 127] on input "Large size Dog Full Grooming (More than 35 lbs) (60min)" at bounding box center [44, 126] width 6 height 6
select select "1"
click at [50, 242] on button "Done" at bounding box center [45, 244] width 20 height 10
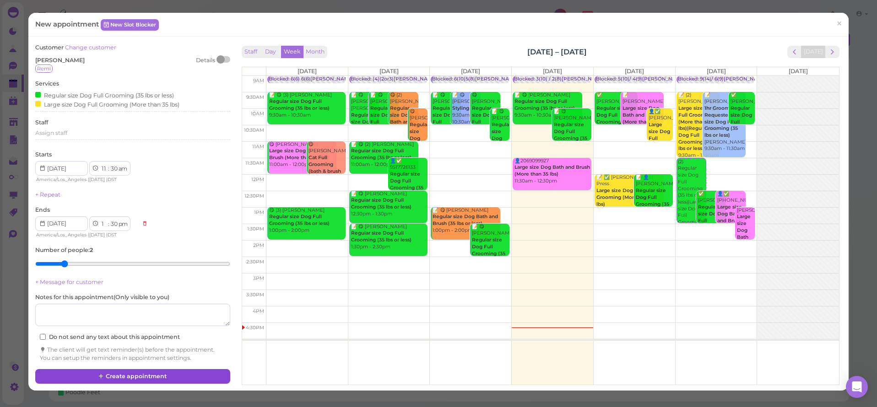
click at [149, 369] on button "Create appointment" at bounding box center [132, 376] width 195 height 15
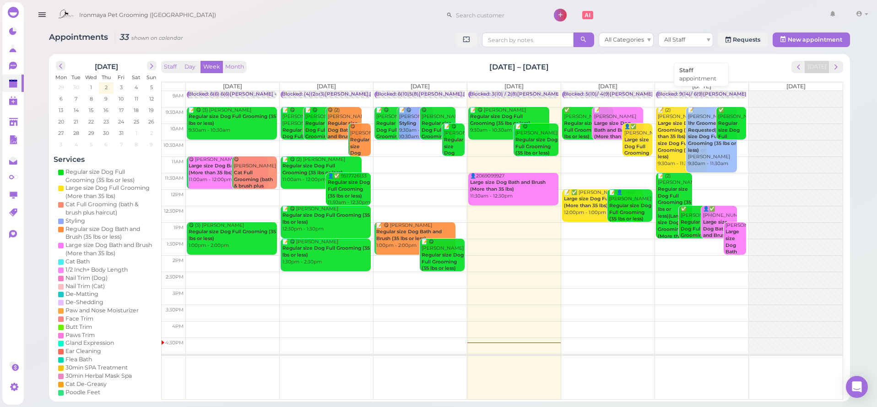
click at [700, 92] on div "Blocked: 9(14)/ 6(9)Ida,Lulu,Isaac • appointment" at bounding box center [719, 94] width 125 height 7
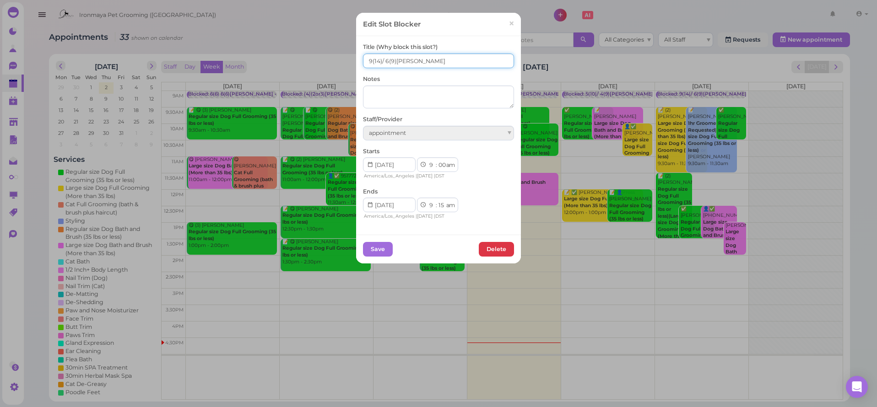
click at [384, 60] on input "9(14)/ 6(9)Ida,Lulu,Isaac" at bounding box center [438, 61] width 151 height 15
click at [382, 61] on input "9(14)/ 6(9)Ida,Lulu,Isaac" at bounding box center [438, 61] width 151 height 15
click at [368, 61] on input "9(14)/ 8(9)Ida,Lulu,Isaac" at bounding box center [438, 61] width 151 height 15
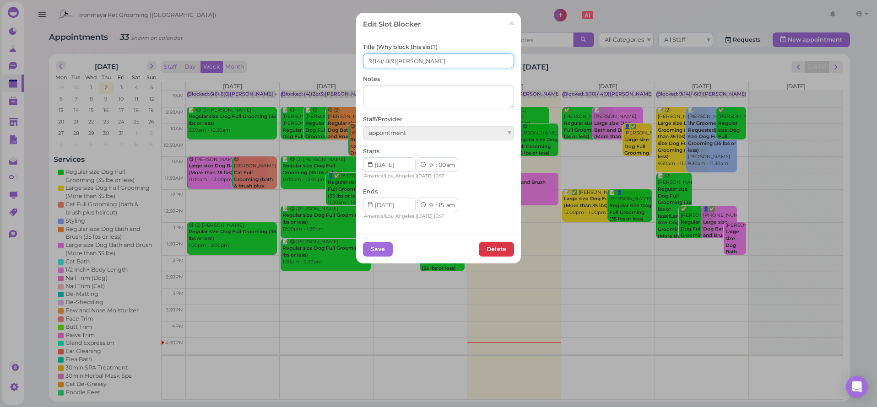
click at [363, 60] on input "9(14)/ 8(9)Ida,Lulu,Isaac" at bounding box center [438, 61] width 151 height 15
type input "11(14)/ 8(9)Ida,Lulu,Isaac"
click at [381, 238] on div "Save Delete" at bounding box center [438, 249] width 165 height 29
click at [381, 245] on button "Save" at bounding box center [378, 249] width 30 height 15
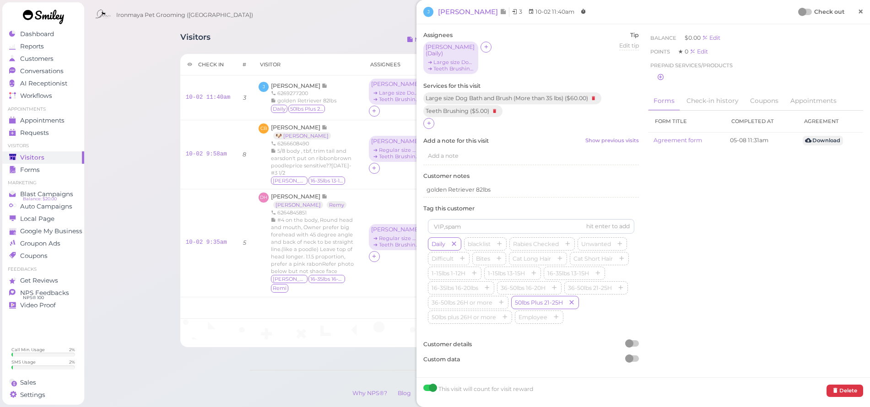
click at [858, 13] on span "×" at bounding box center [861, 11] width 6 height 13
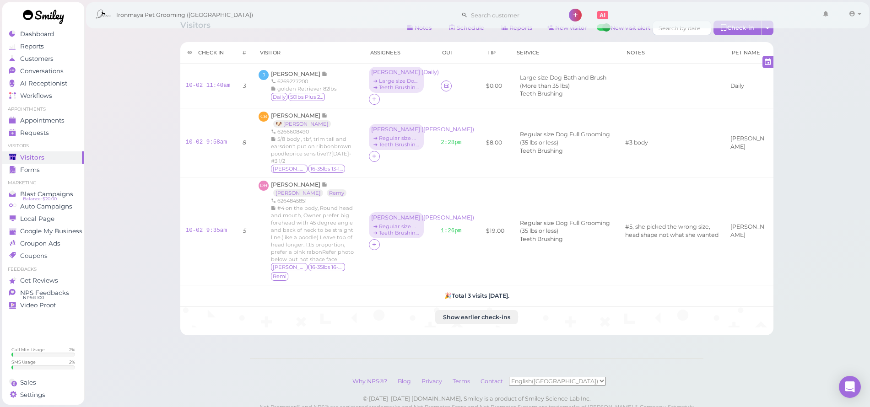
scroll to position [10, 0]
click at [60, 70] on span "Conversations" at bounding box center [41, 71] width 43 height 8
